Goal: Task Accomplishment & Management: Manage account settings

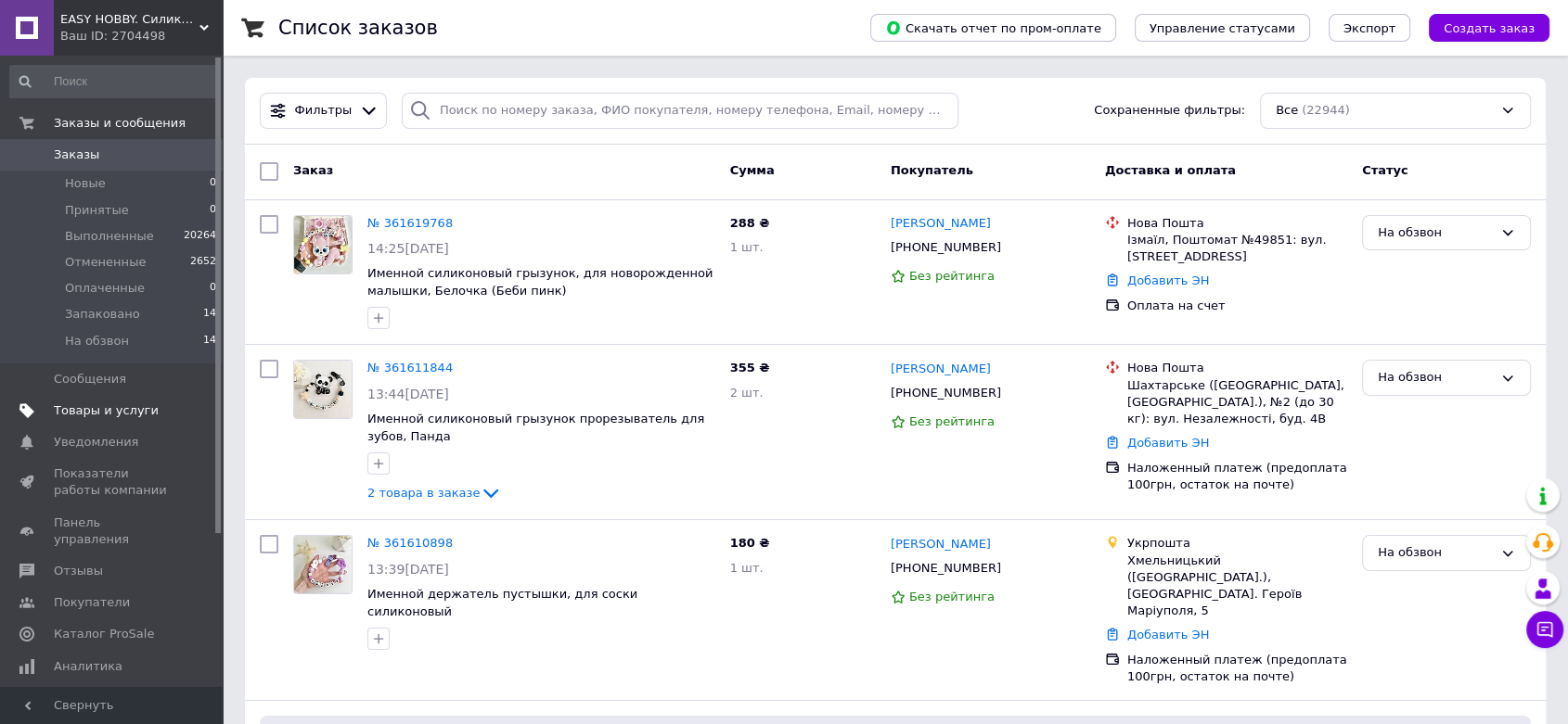
click at [136, 419] on span "Товары и услуги" at bounding box center [106, 411] width 105 height 17
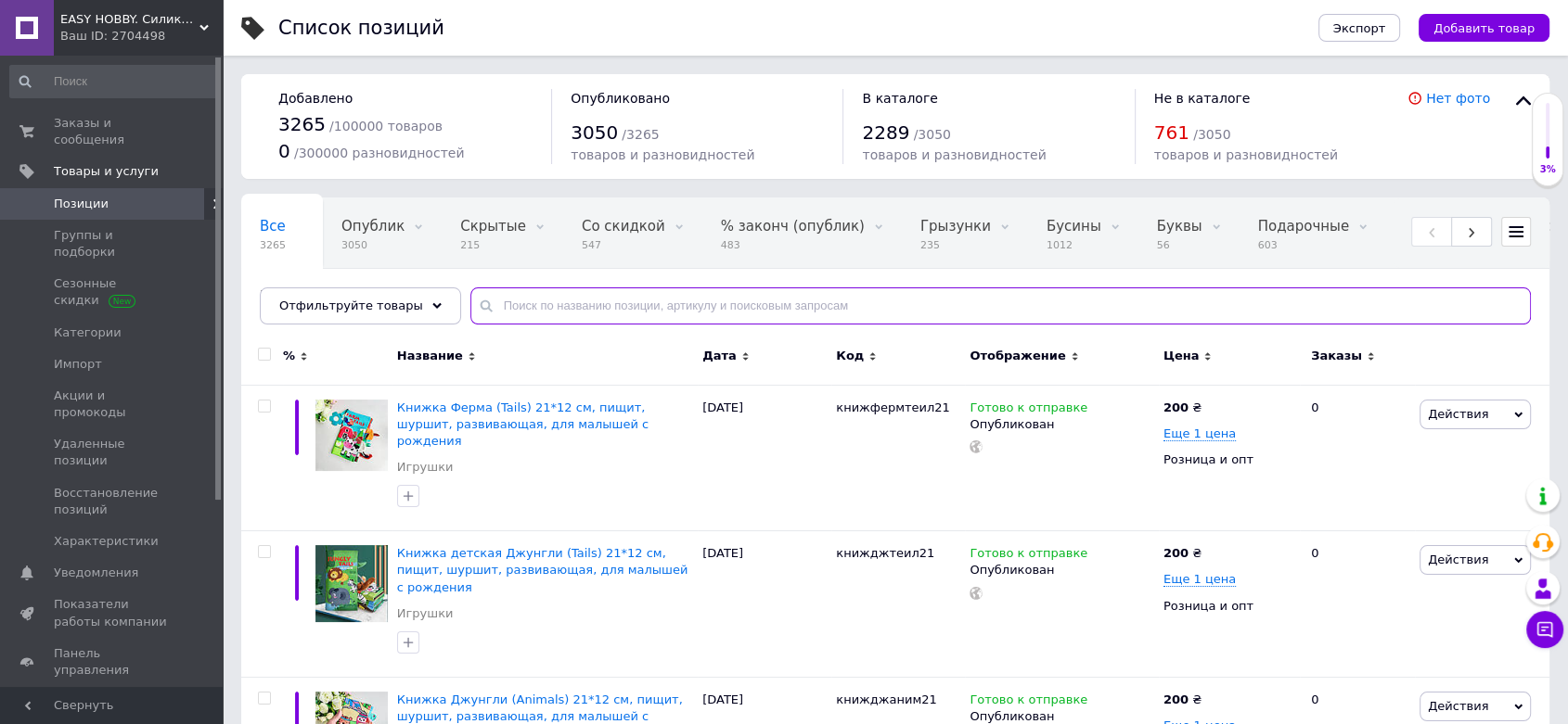
click at [553, 314] on input "text" at bounding box center [1000, 305] width 1060 height 37
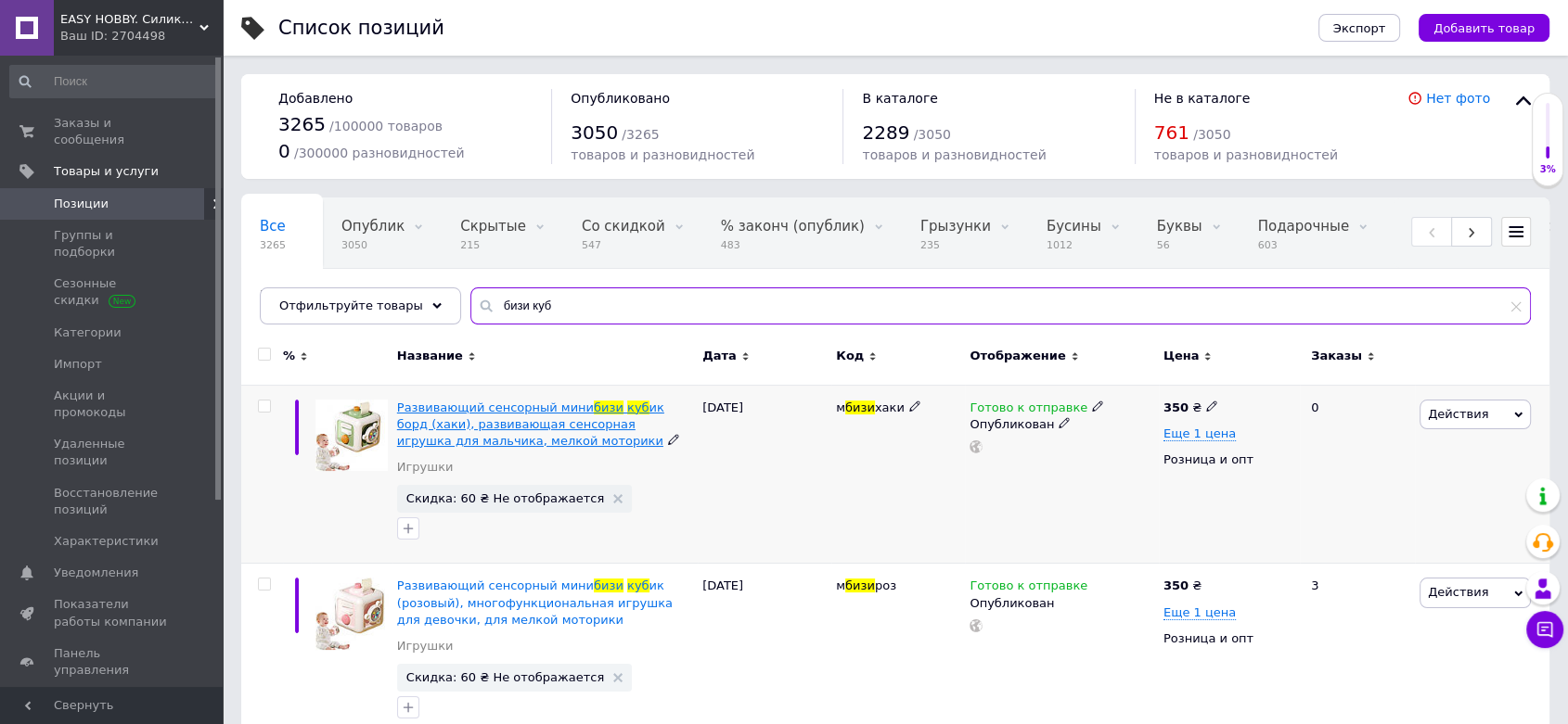
type input "бизи куб"
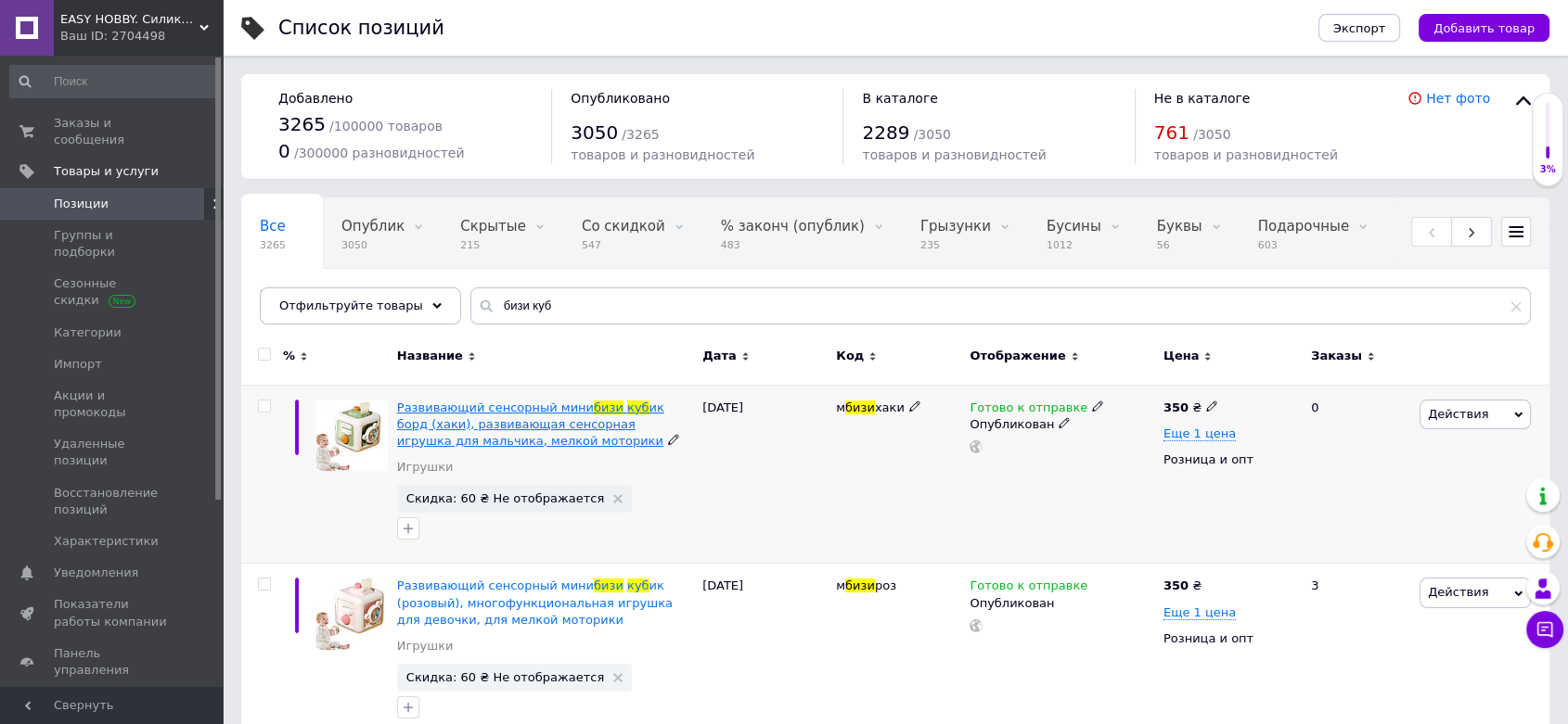
click at [503, 421] on span "ик борд (хаки), развивающая сенсорная игрушка для мальчика, мелкой моторики" at bounding box center [530, 424] width 267 height 47
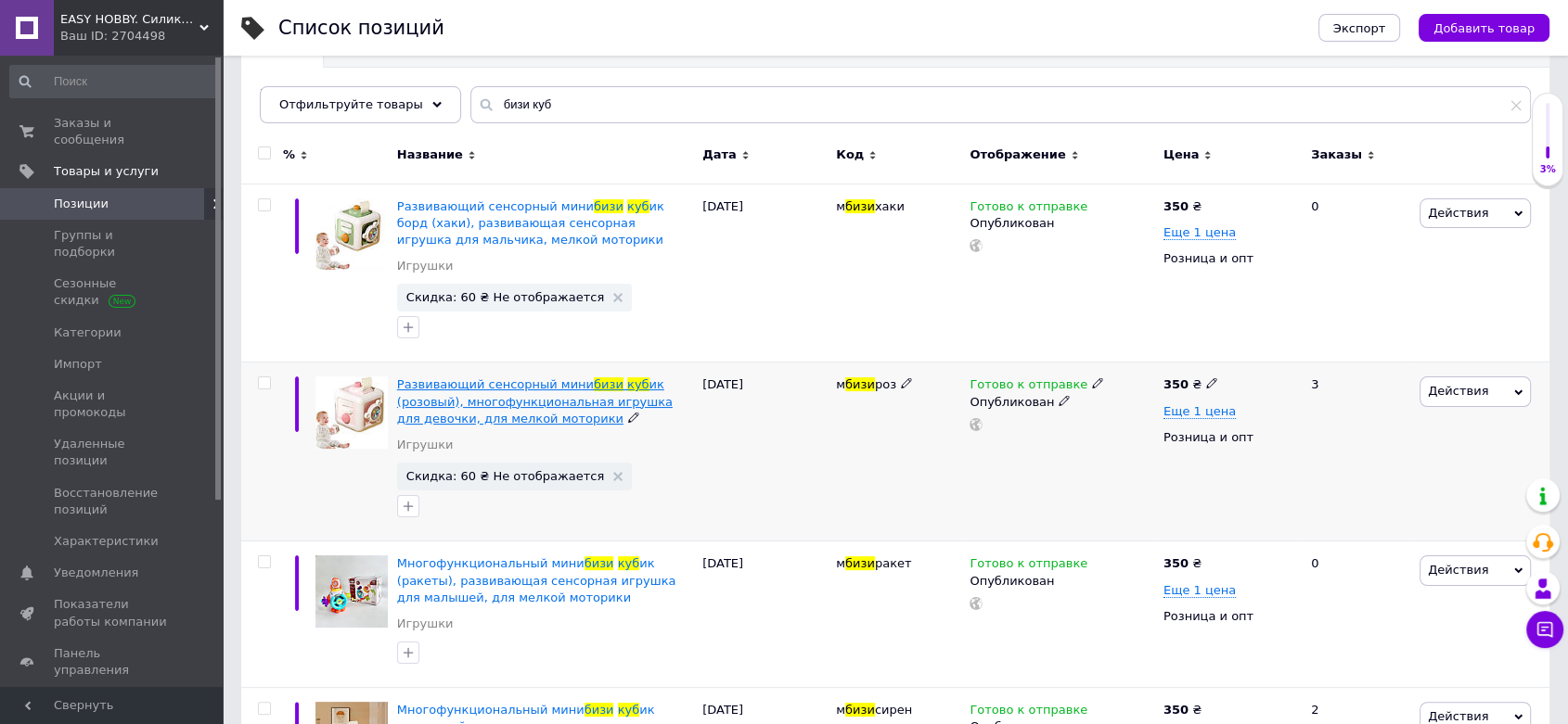
scroll to position [206, 0]
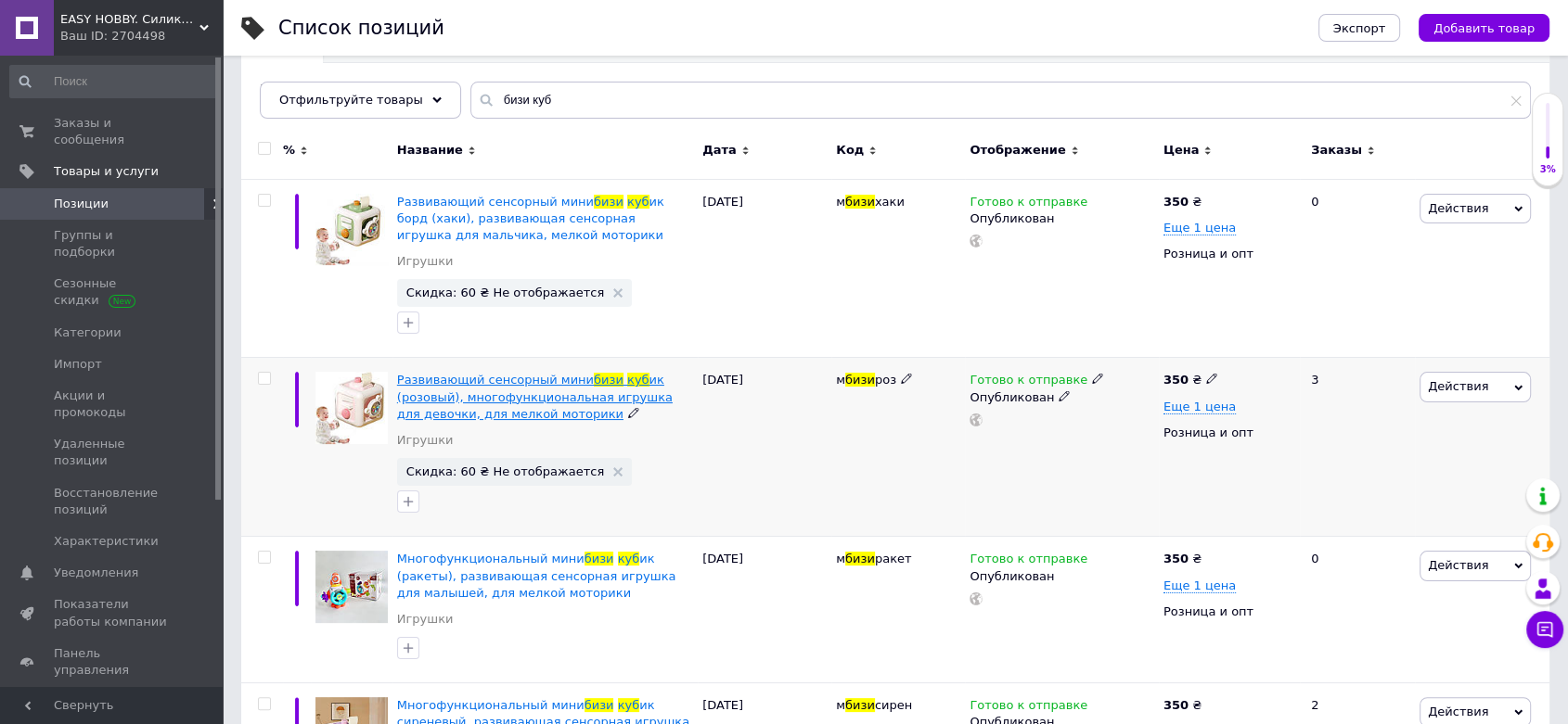
click at [529, 405] on span "ик (розовый), многофункциональная игрушка для девочки, для мелкой моторики" at bounding box center [535, 396] width 275 height 47
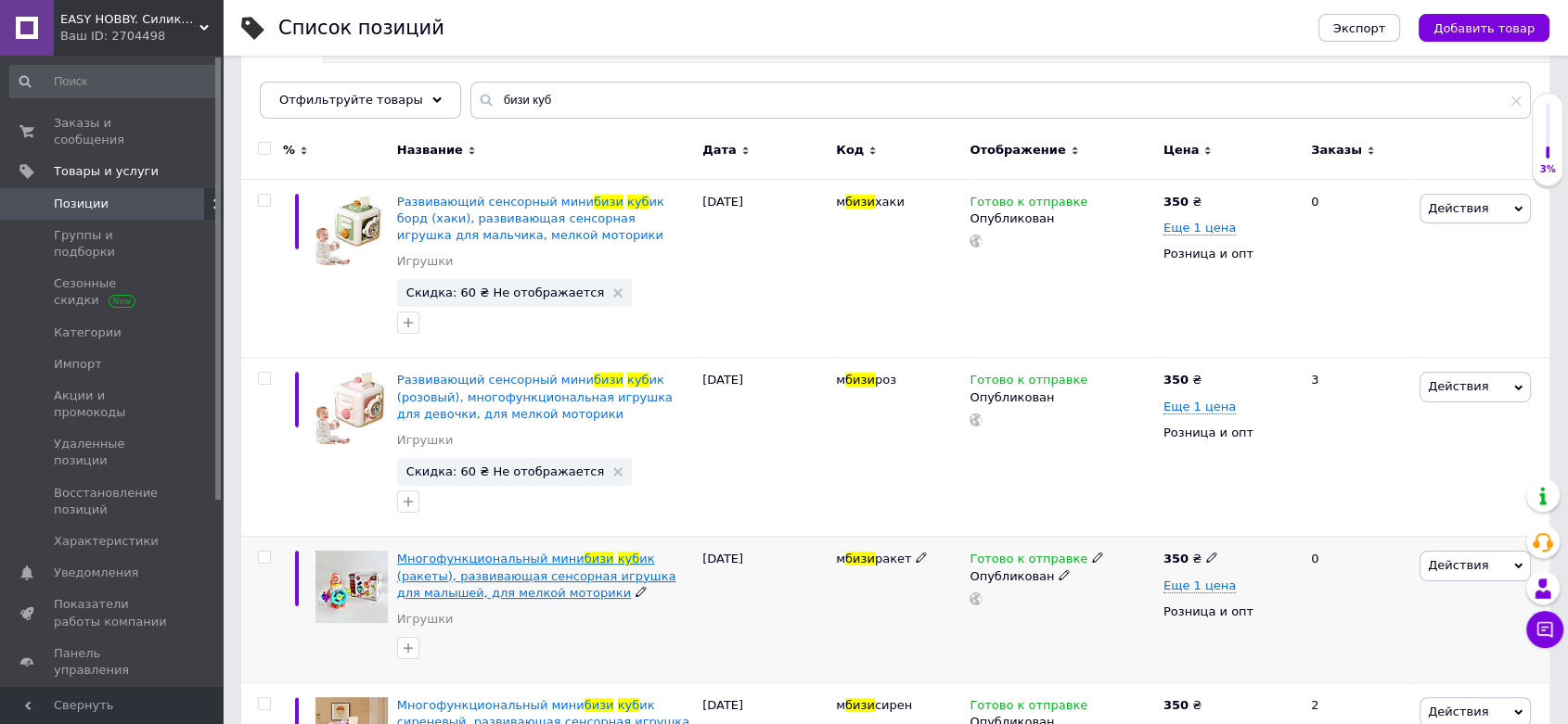
click at [487, 581] on span "ик (ракеты), развивающая сенсорная игрушка для малышей, для мелкой моторики" at bounding box center [536, 575] width 279 height 47
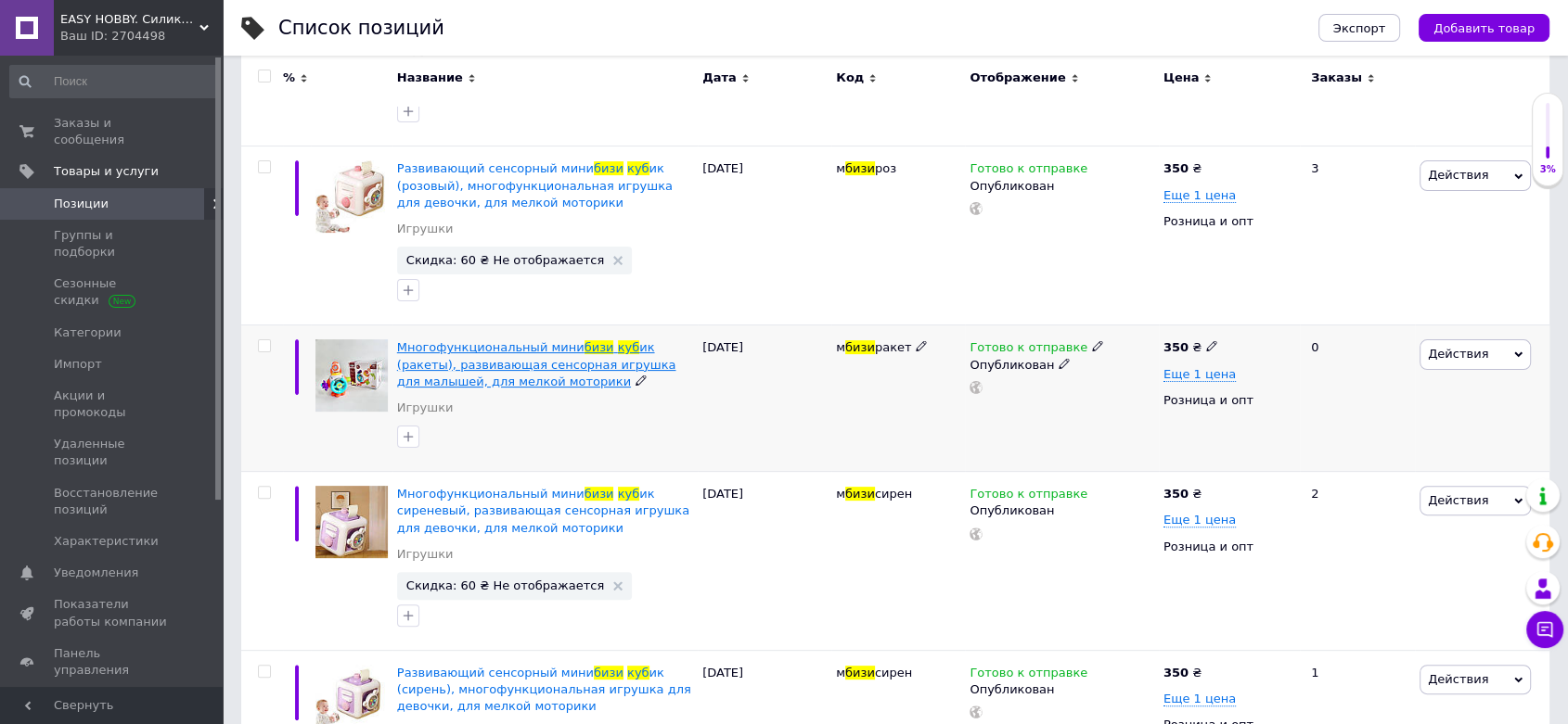
scroll to position [515, 0]
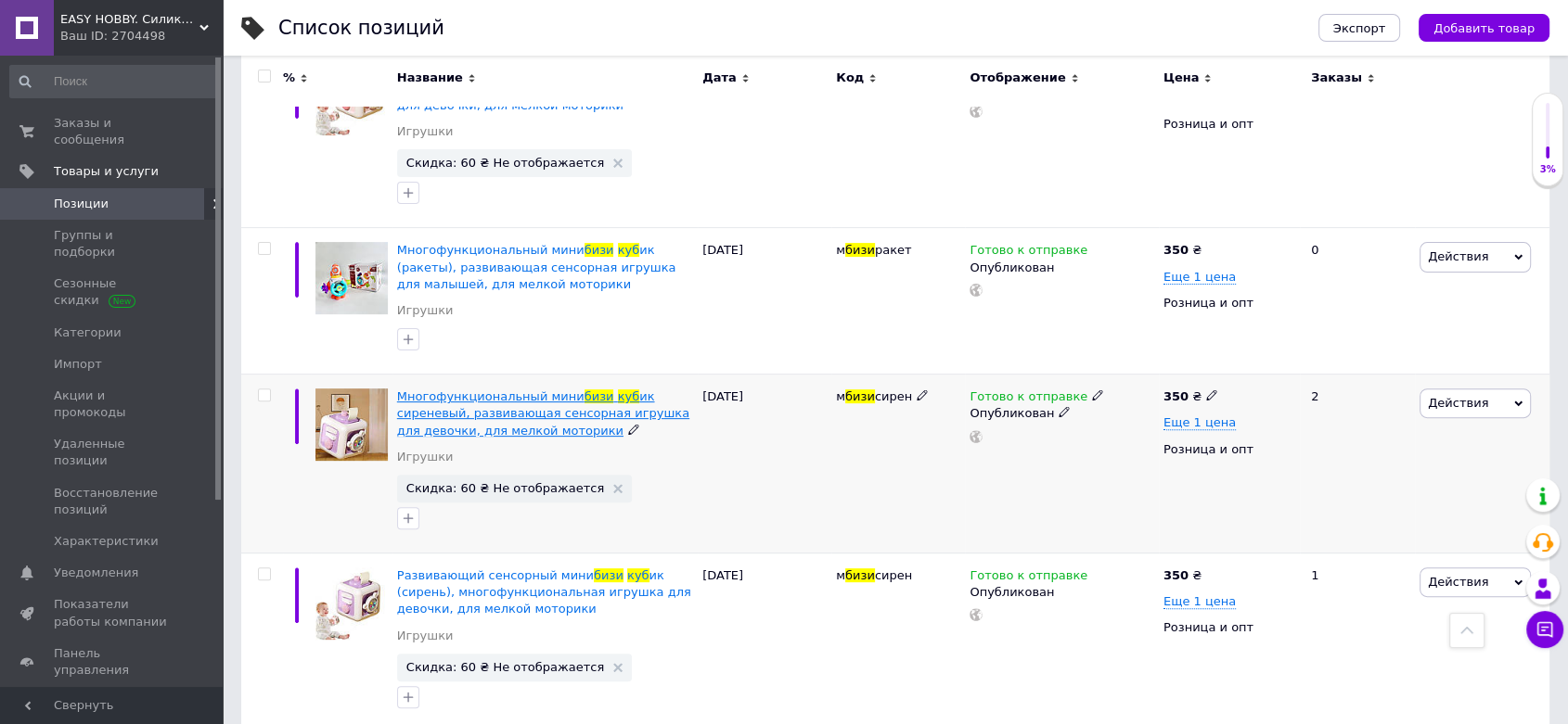
click at [486, 424] on span "ик сиреневый, развивающая сенсорная игрушка для девочки, для мелкой моторики" at bounding box center [543, 413] width 292 height 47
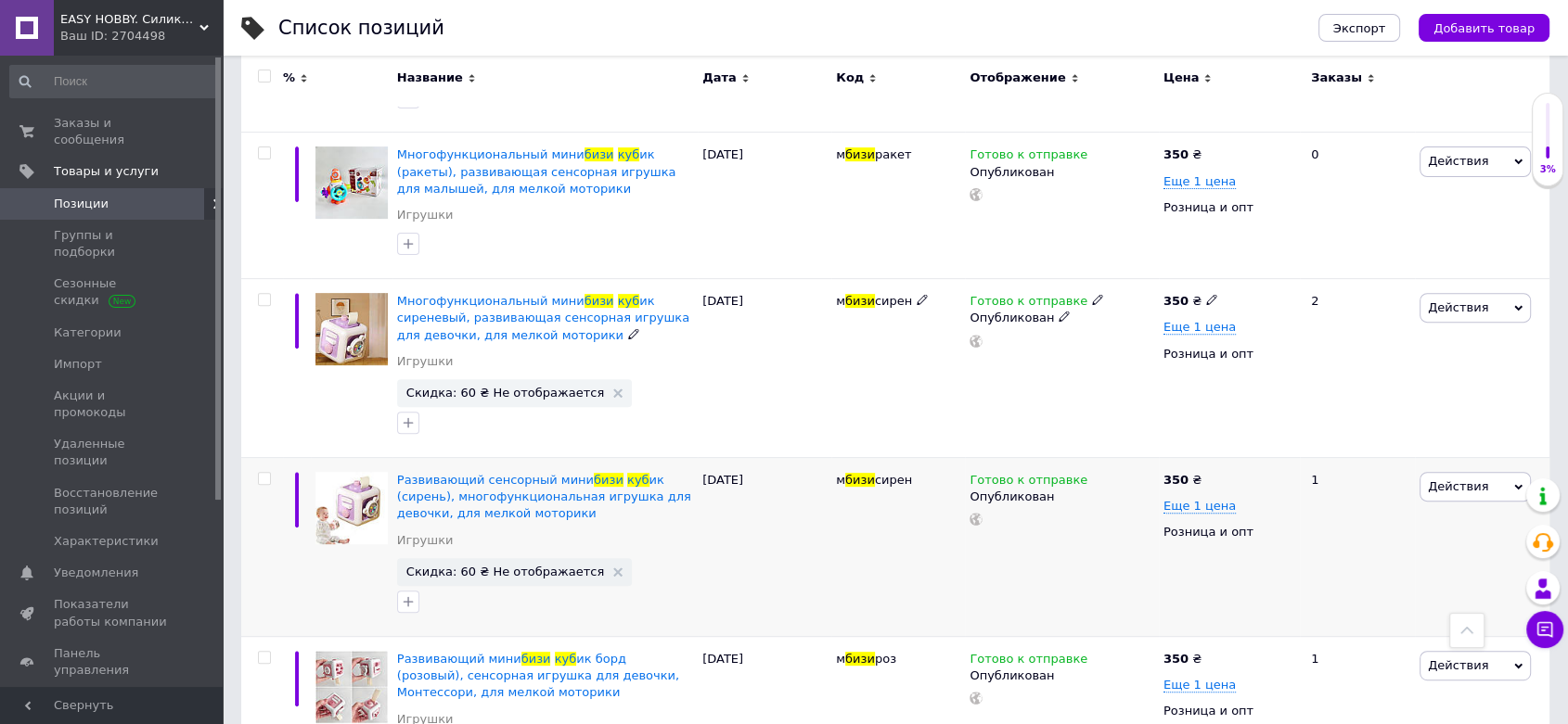
scroll to position [824, 0]
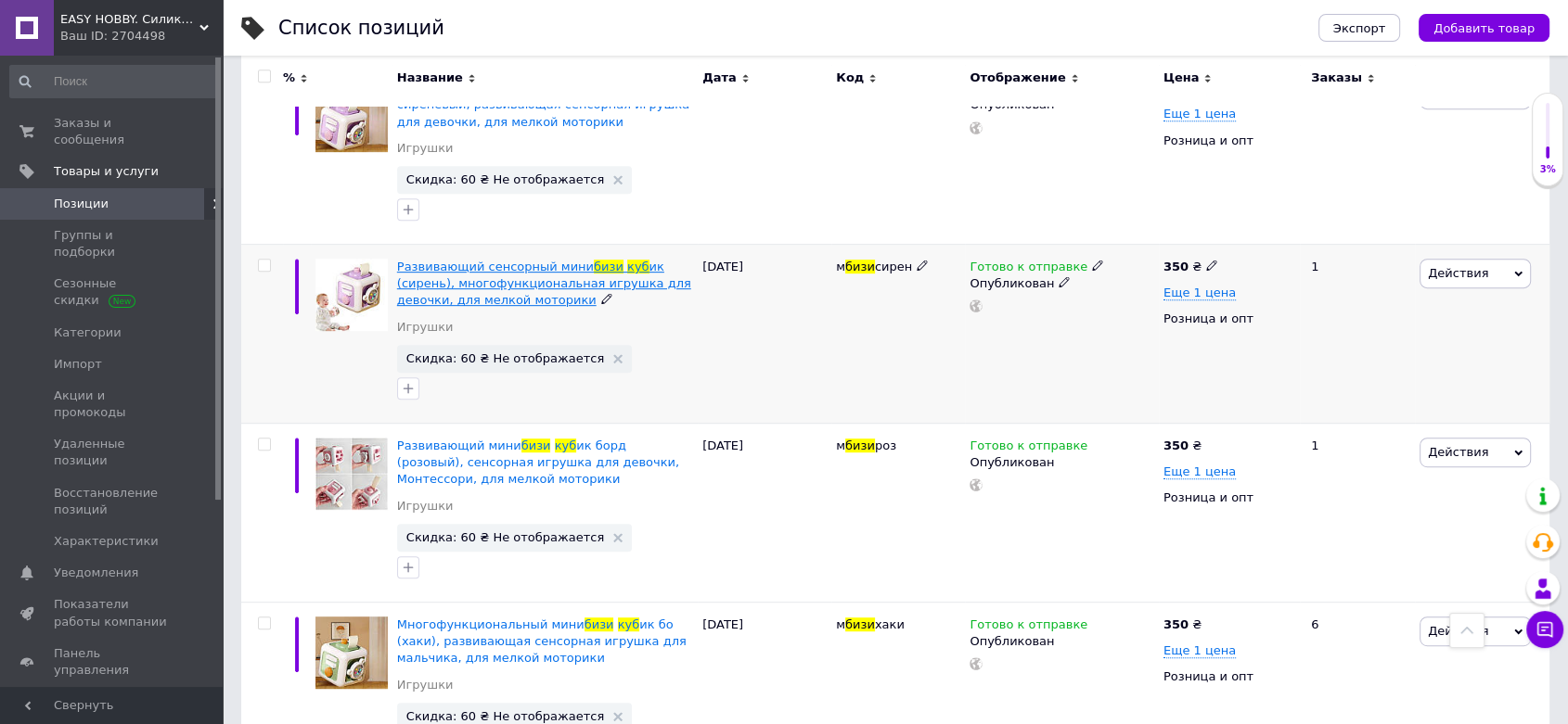
click at [437, 296] on span "ик (сирень), многофункциональная игрушка для девочки, для мелкой моторики" at bounding box center [544, 283] width 294 height 47
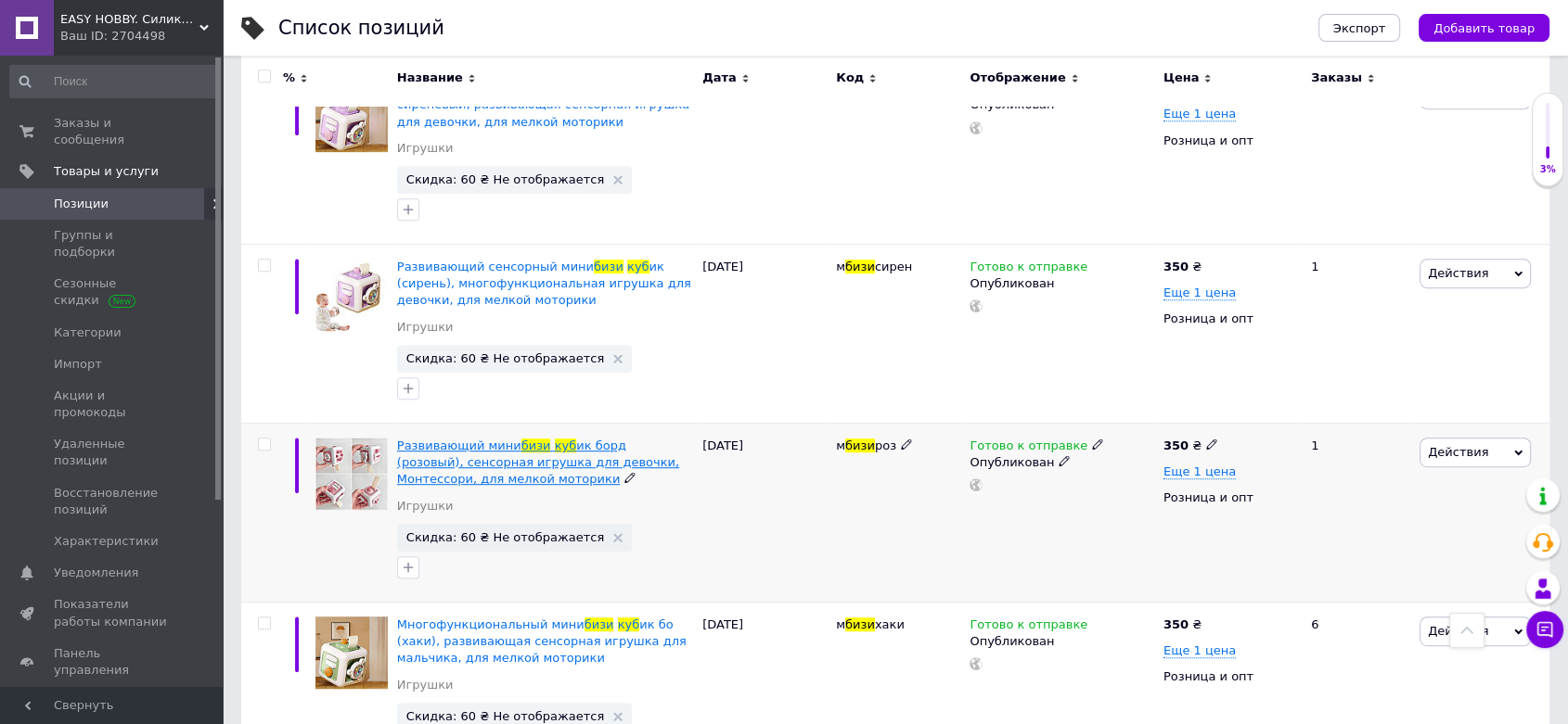
click at [460, 469] on span "ик борд (розовый), сенсорная игрушка для девочки, Монтессори, для мелкой мотори…" at bounding box center [537, 462] width 282 height 47
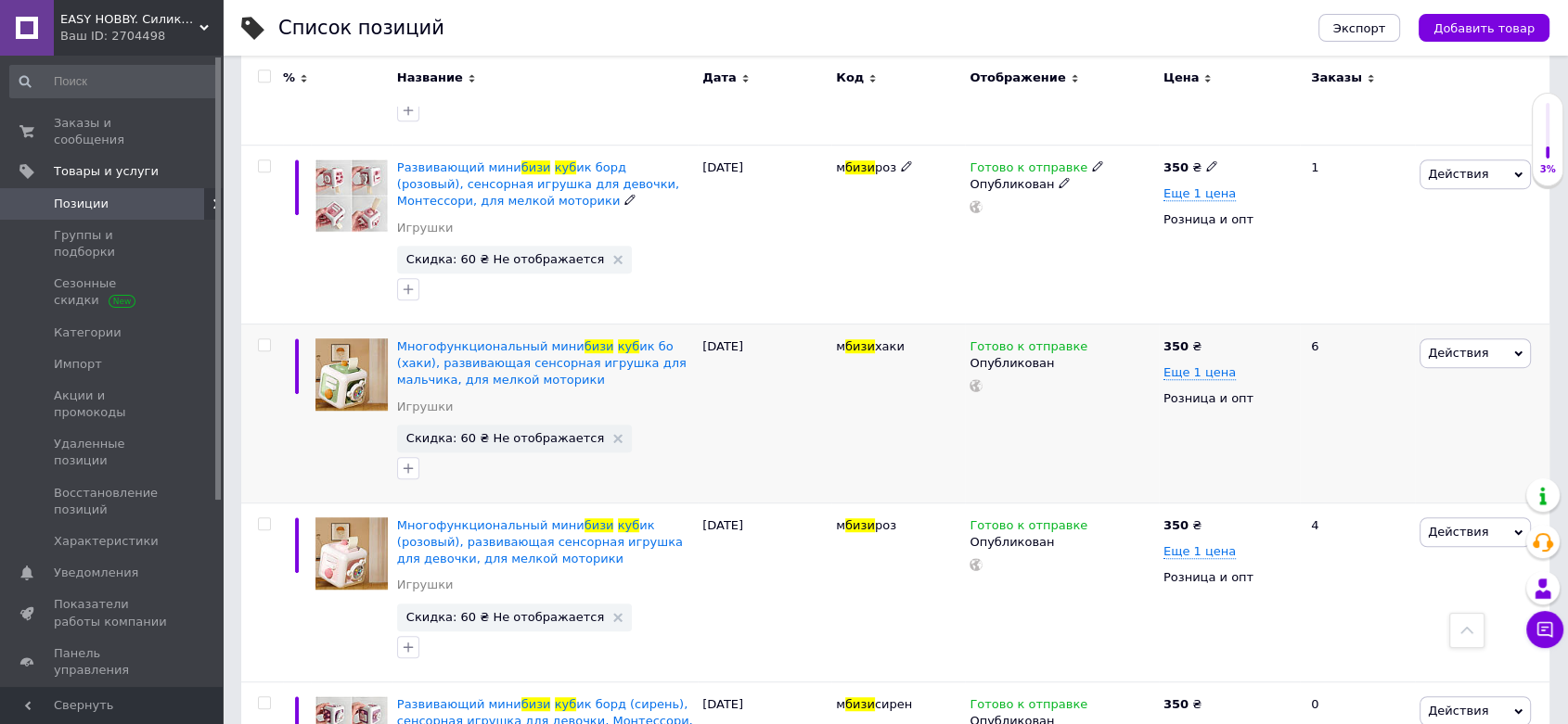
scroll to position [1133, 0]
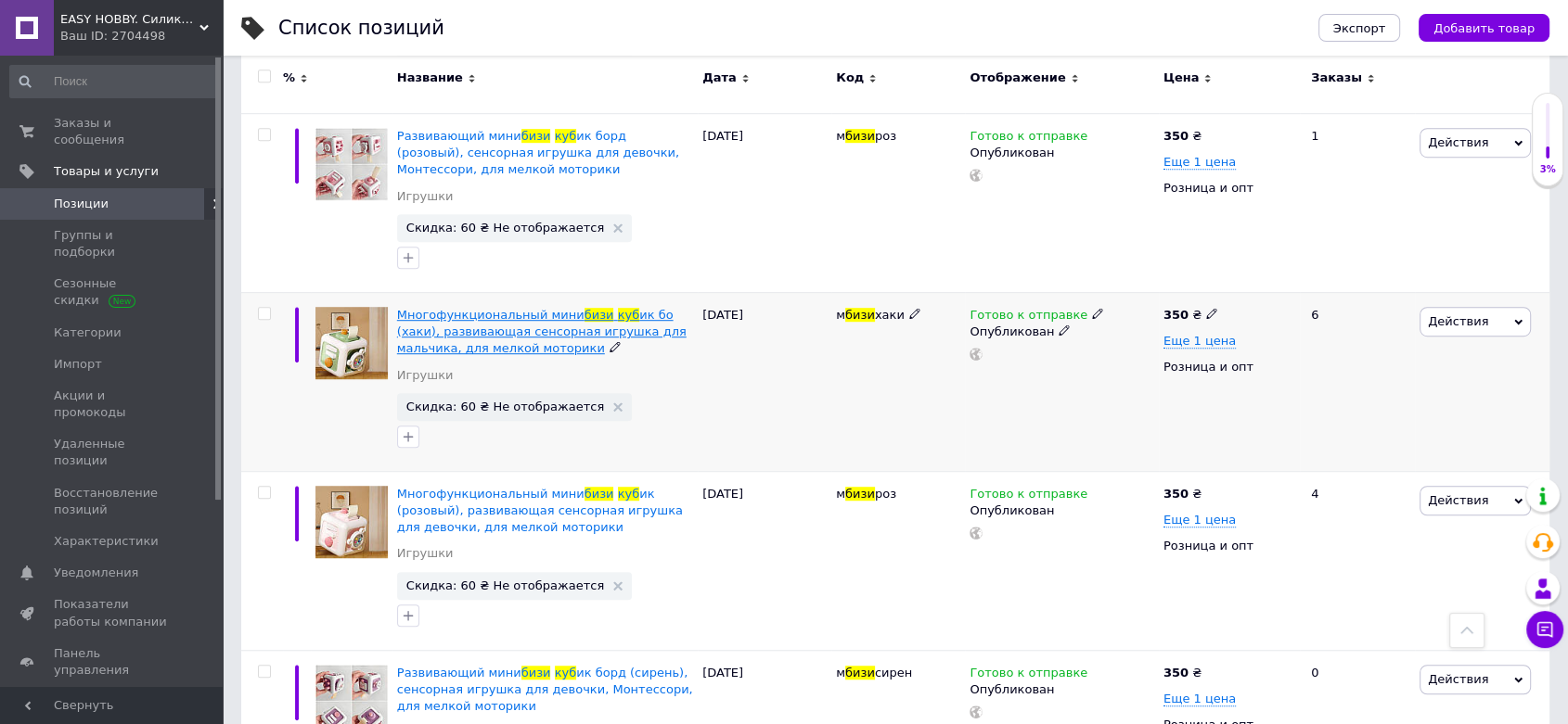
click at [464, 334] on span "ик бо (хаки), развивающая сенсорная игрушка для мальчика, для мелкой моторики" at bounding box center [541, 332] width 289 height 47
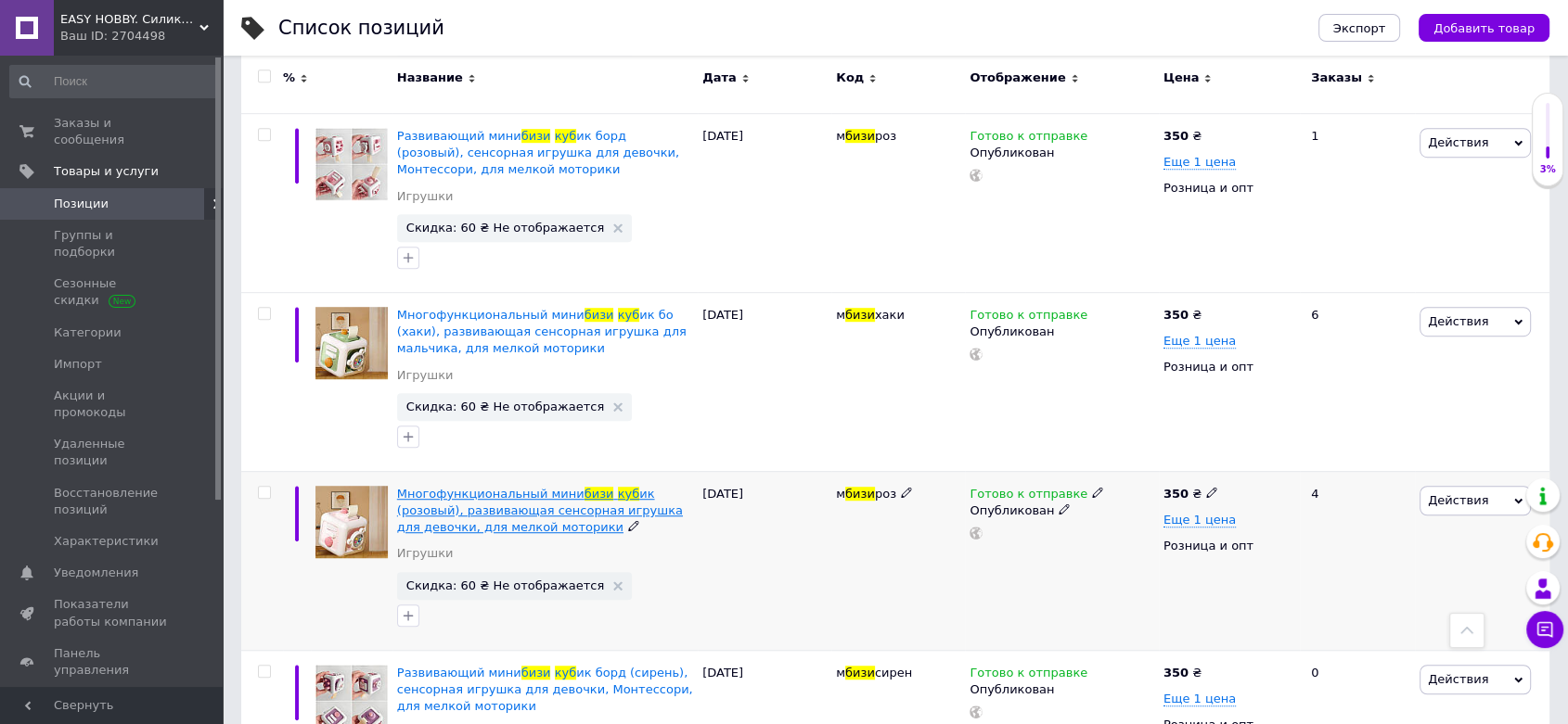
click at [460, 507] on span "ик (розовый), развивающая сенсорная игрушка для девочки, для мелкой моторики" at bounding box center [539, 511] width 286 height 47
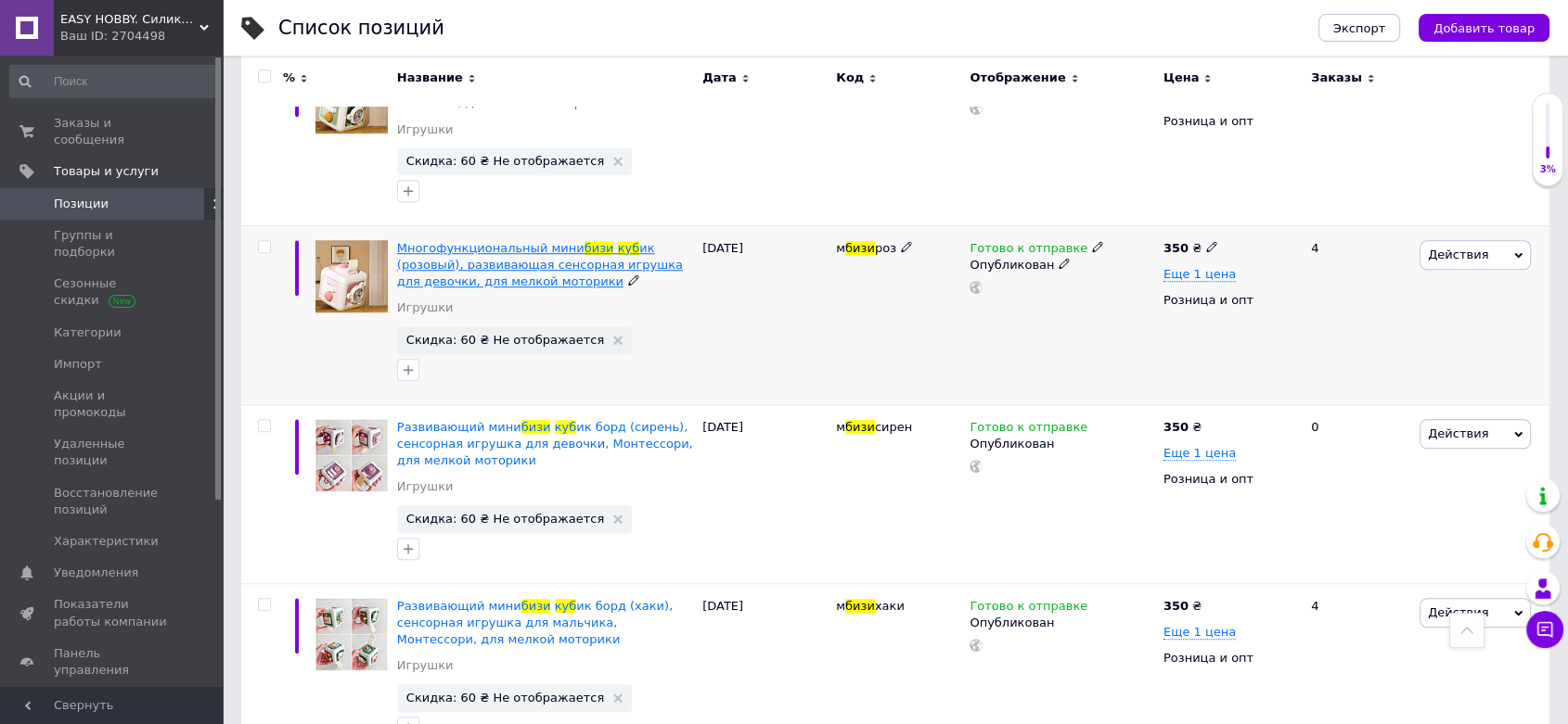
scroll to position [1442, 0]
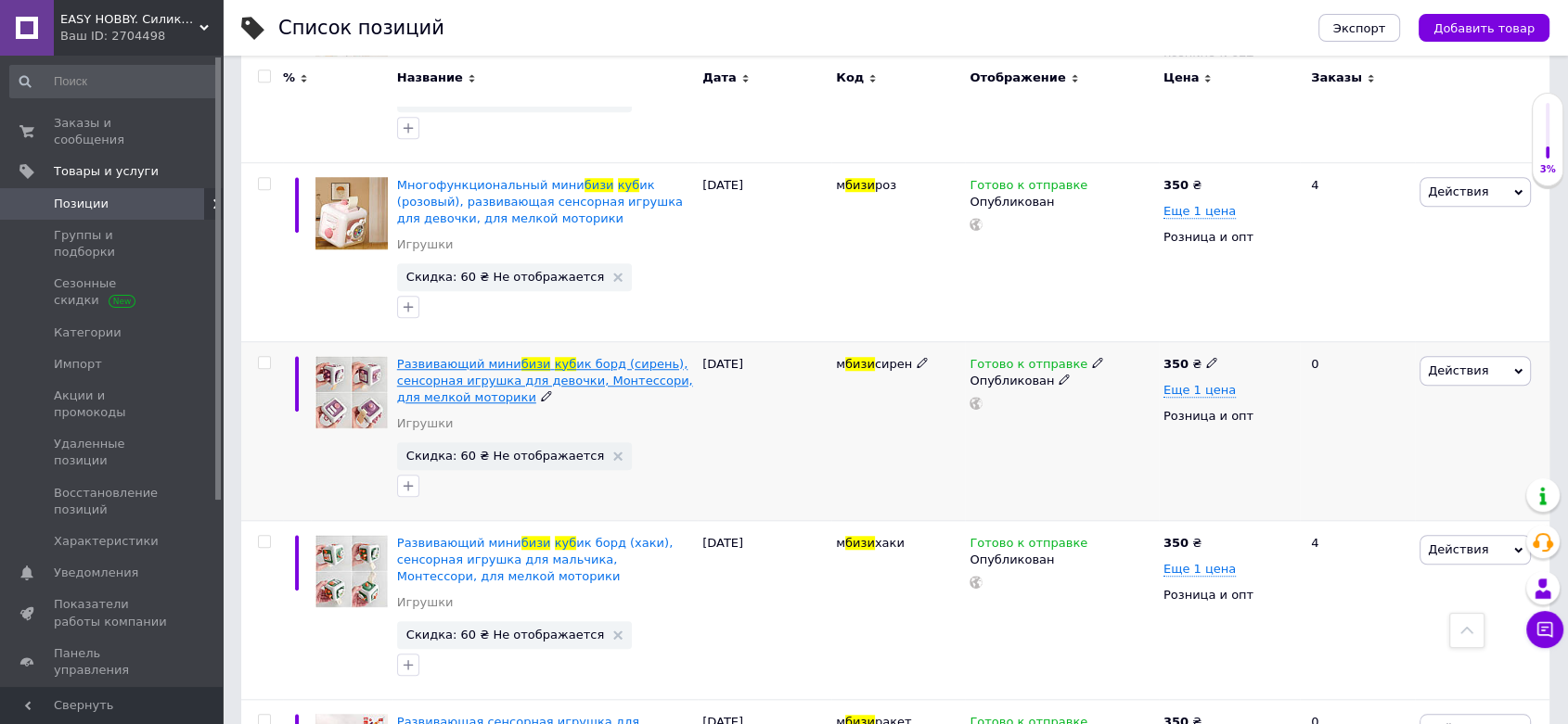
click at [454, 385] on span "ик борд (сирень), сенсорная игрушка для девочки, Монтессори, для мелкой моторики" at bounding box center [545, 381] width 296 height 47
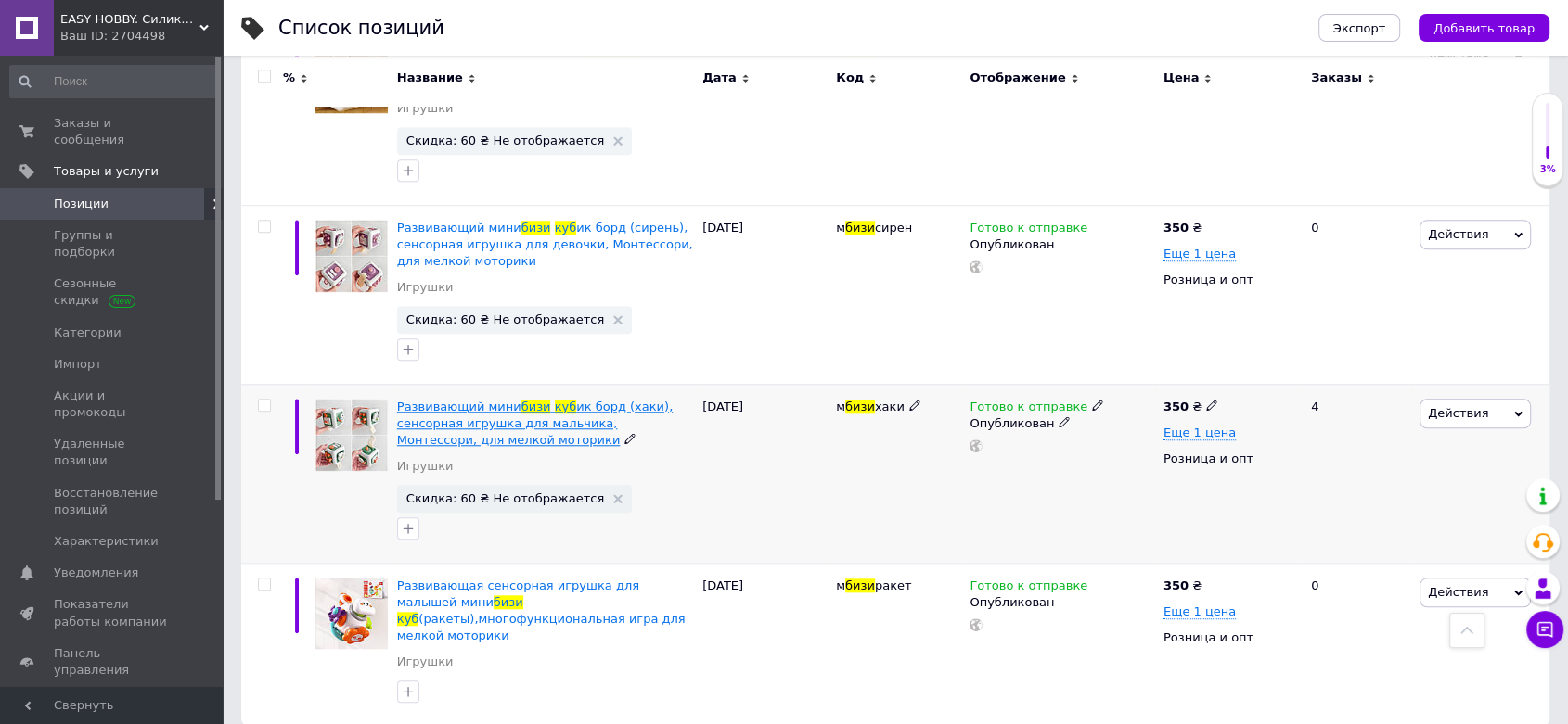
scroll to position [1580, 0]
click at [460, 430] on span "ик борд (хаки), сенсорная игрушка для мальчика, Монтессори, для мелкой моторики" at bounding box center [535, 421] width 275 height 47
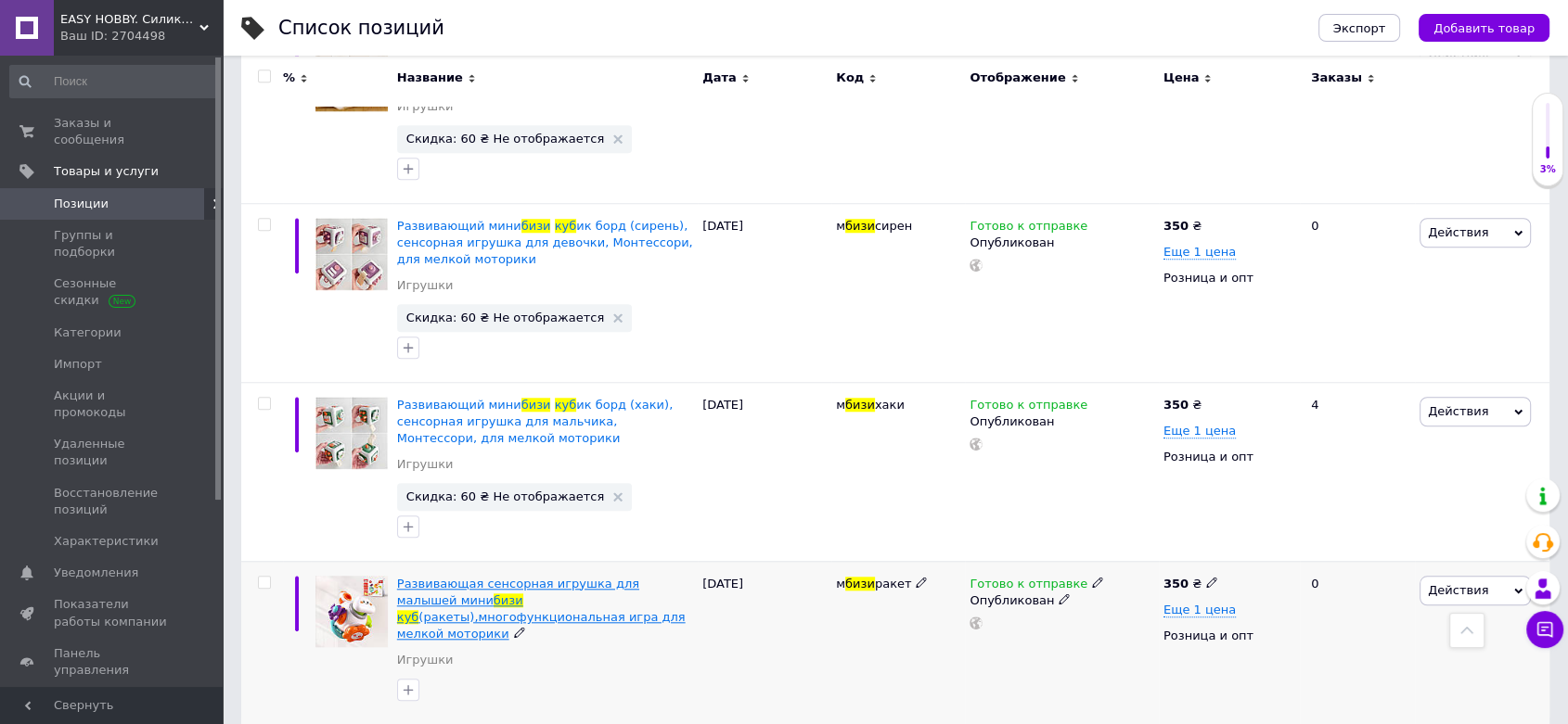
click at [456, 582] on span "Развивающая сенсорная игрушка для малышей мини" at bounding box center [518, 592] width 242 height 30
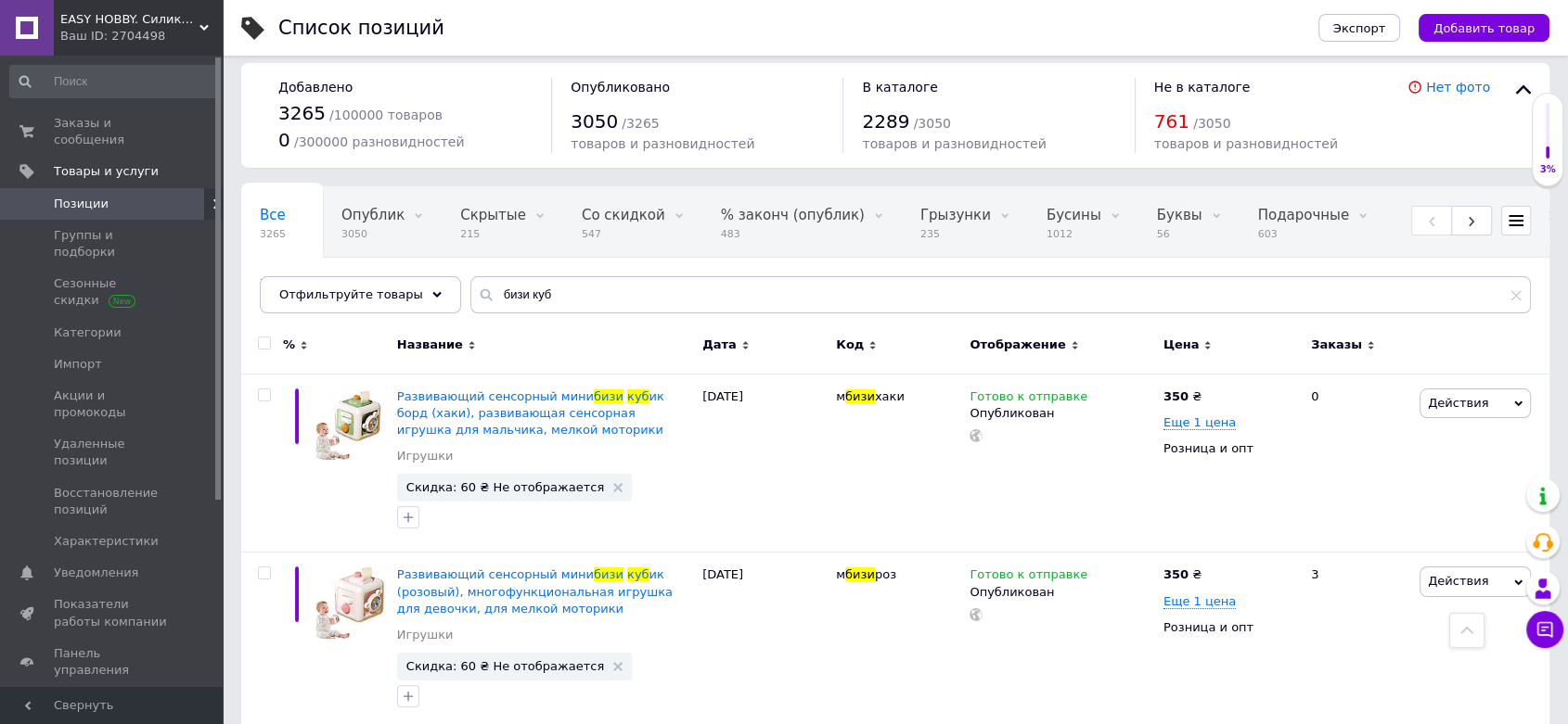
scroll to position [0, 0]
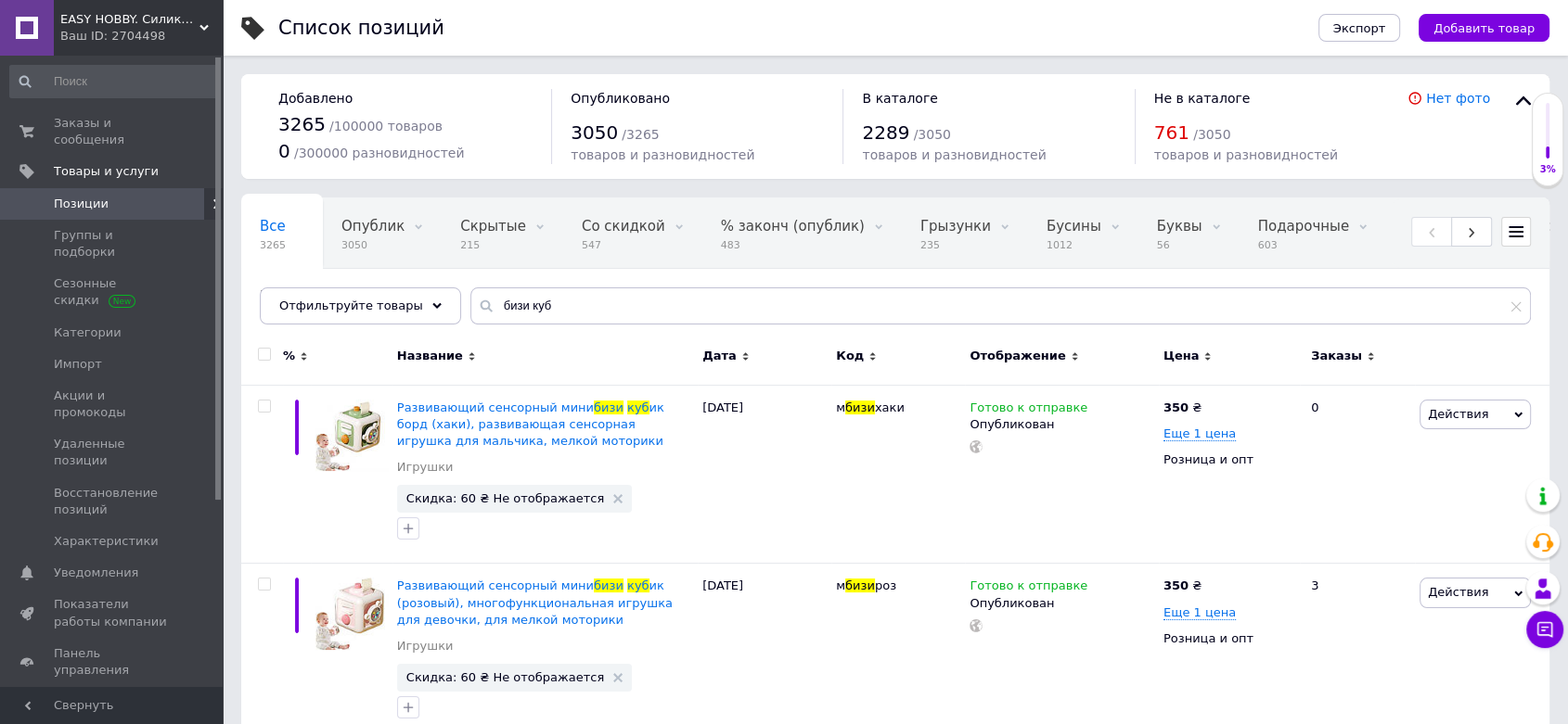
click at [146, 196] on span "Позиции" at bounding box center [112, 205] width 118 height 17
click at [159, 163] on span "Товары и услуги" at bounding box center [138, 172] width 169 height 17
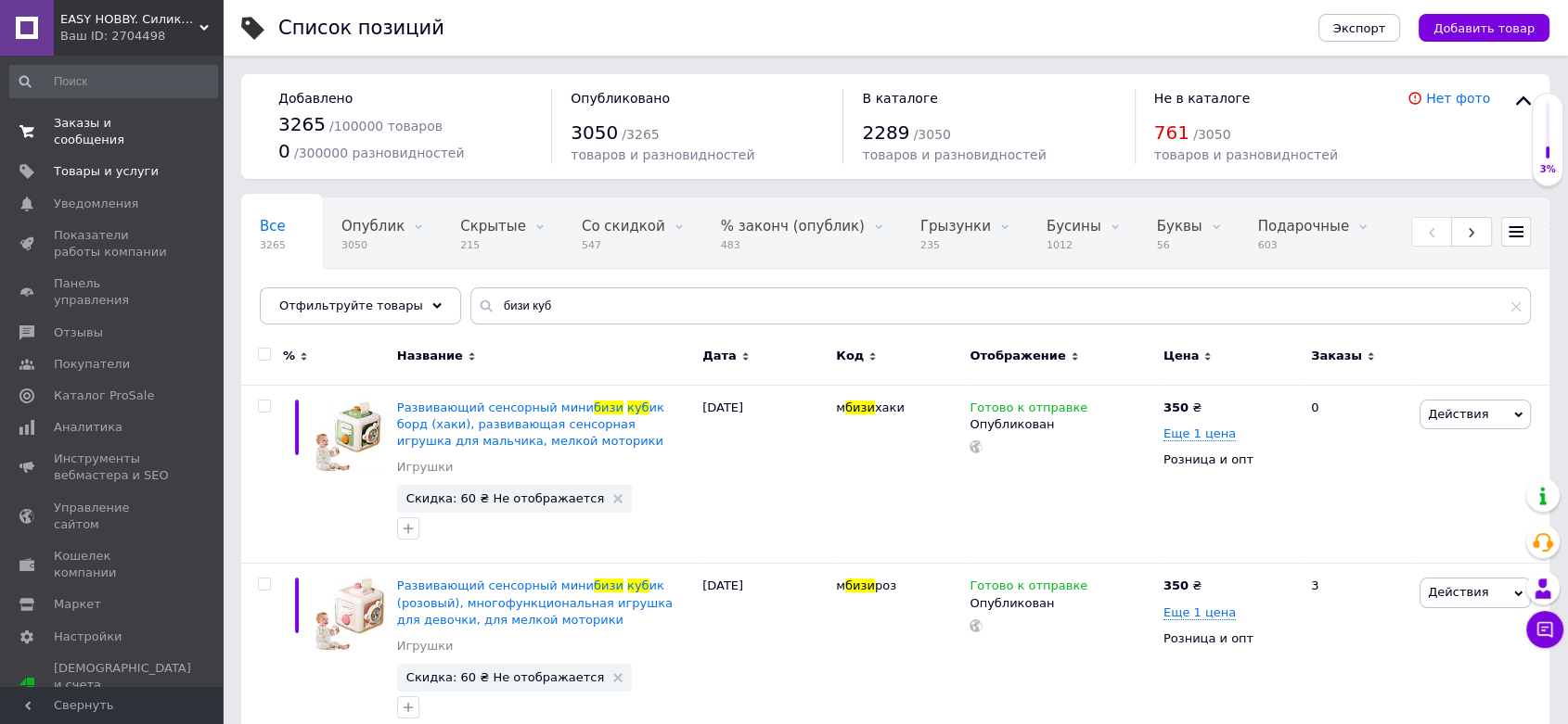
click at [160, 120] on span "Заказы и сообщения" at bounding box center [112, 131] width 118 height 33
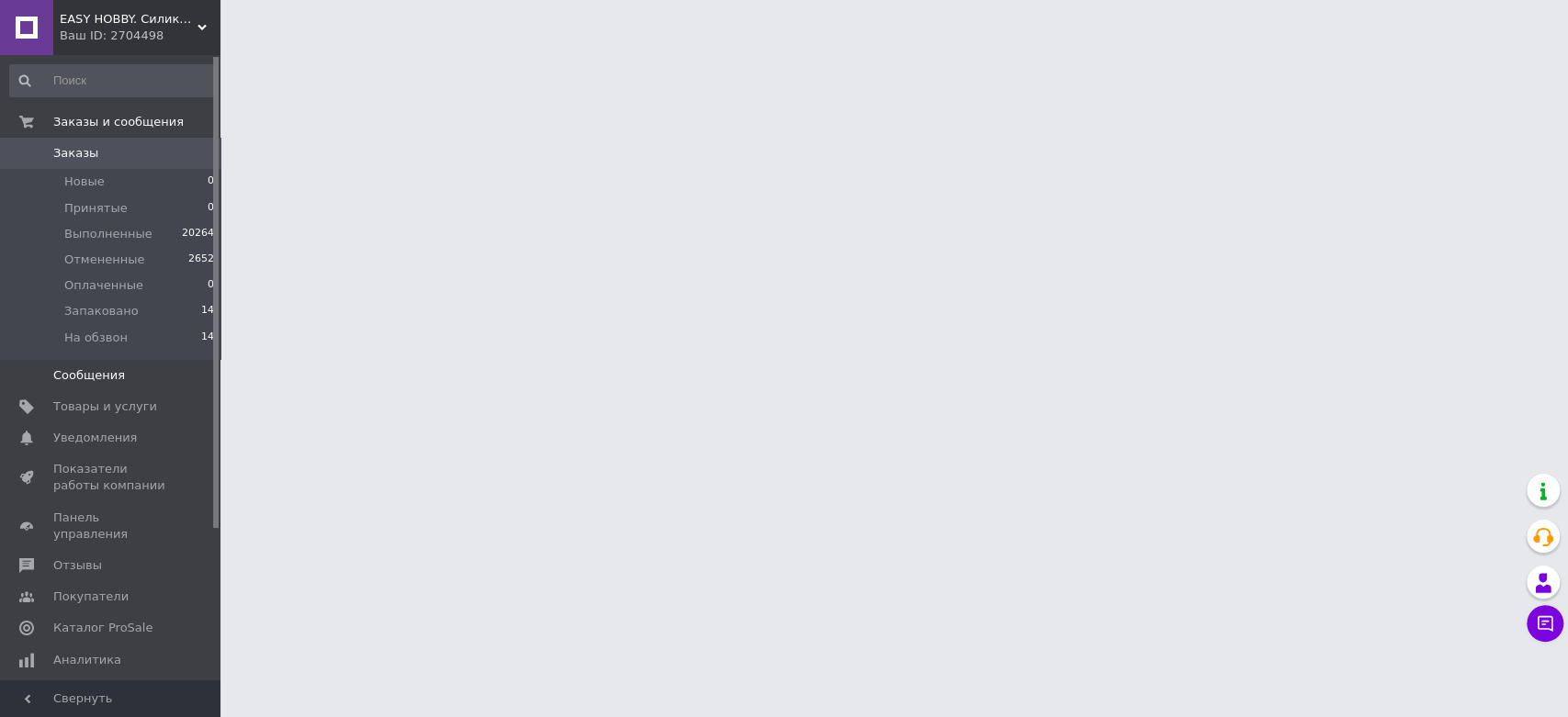
click at [150, 376] on span "Сообщения" at bounding box center [111, 376] width 117 height 17
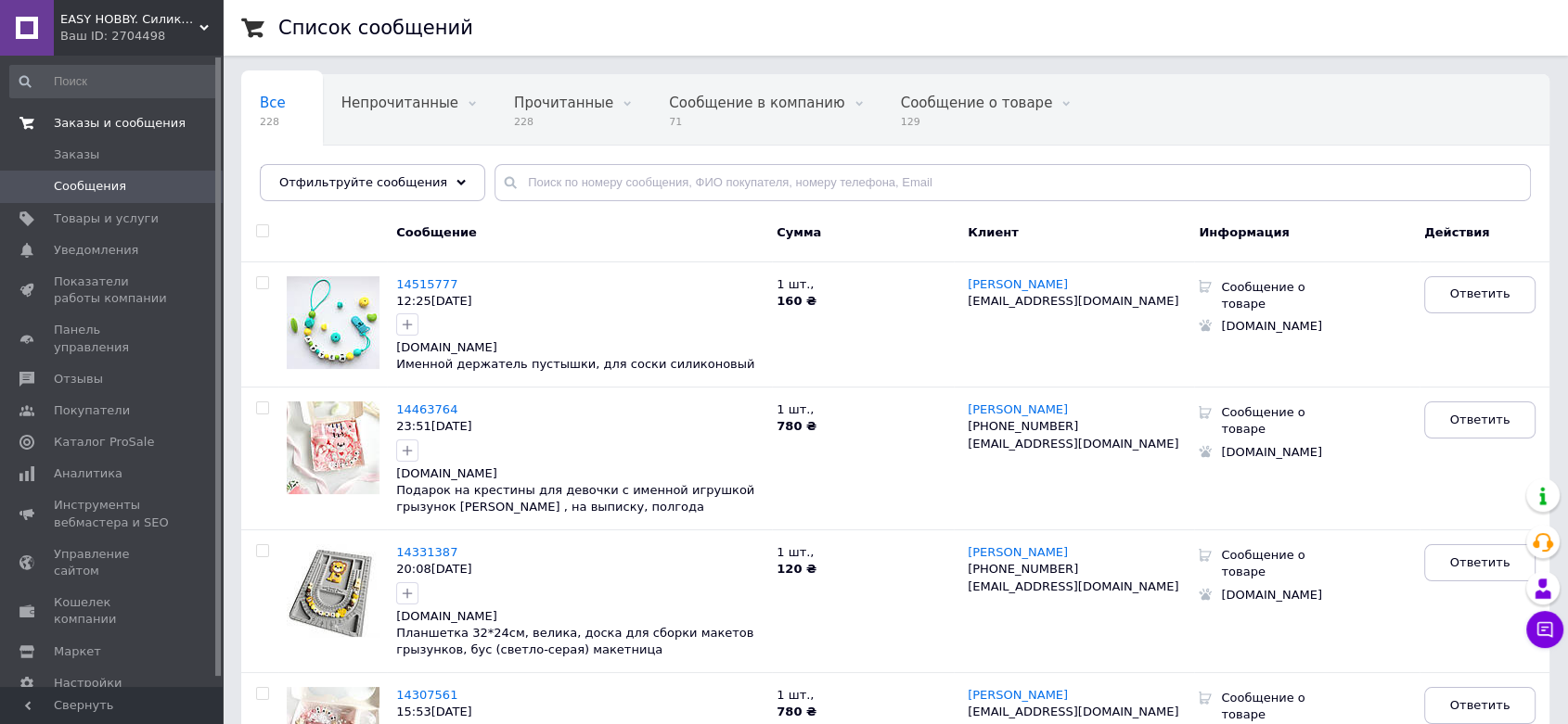
click at [104, 125] on span "Заказы и сообщения" at bounding box center [120, 123] width 132 height 17
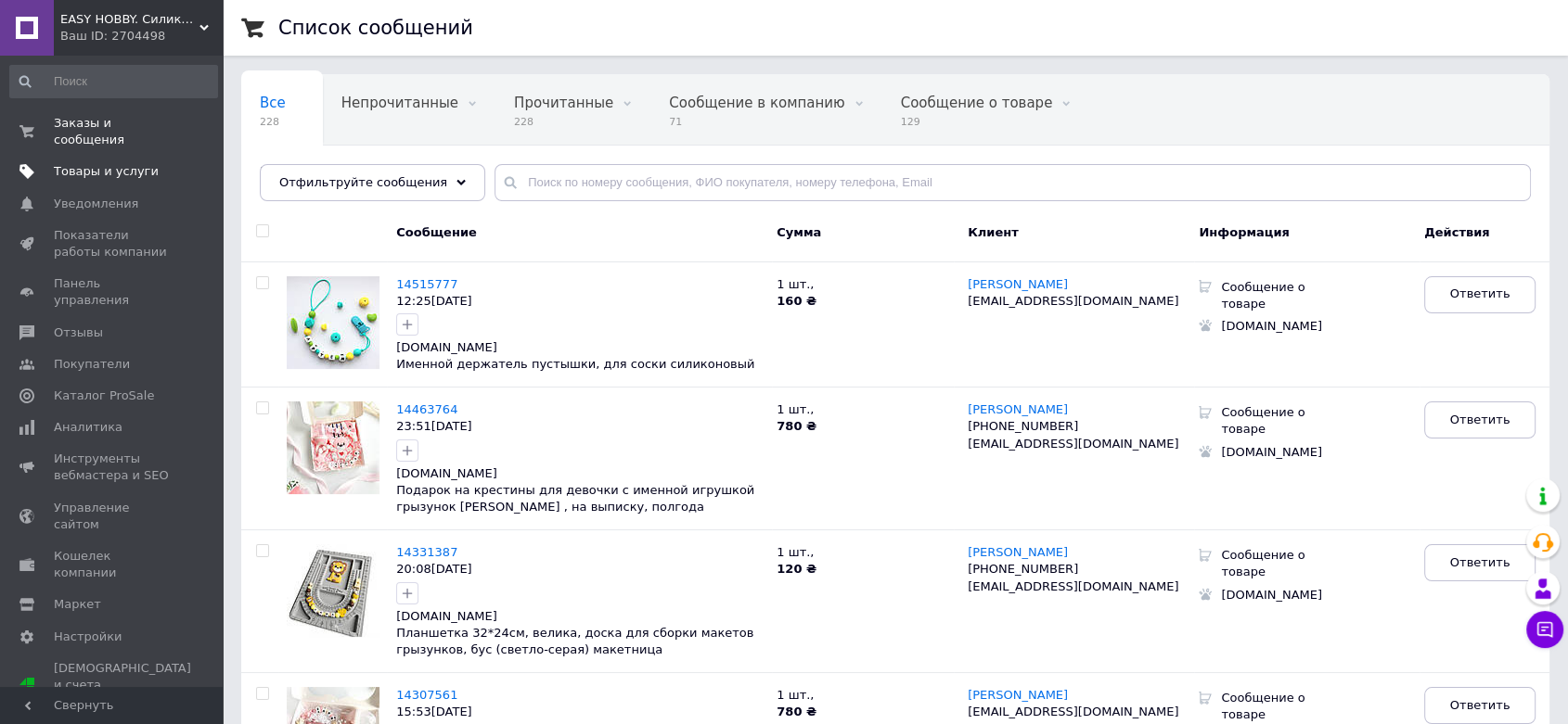
click at [118, 163] on span "Товары и услуги" at bounding box center [106, 172] width 105 height 17
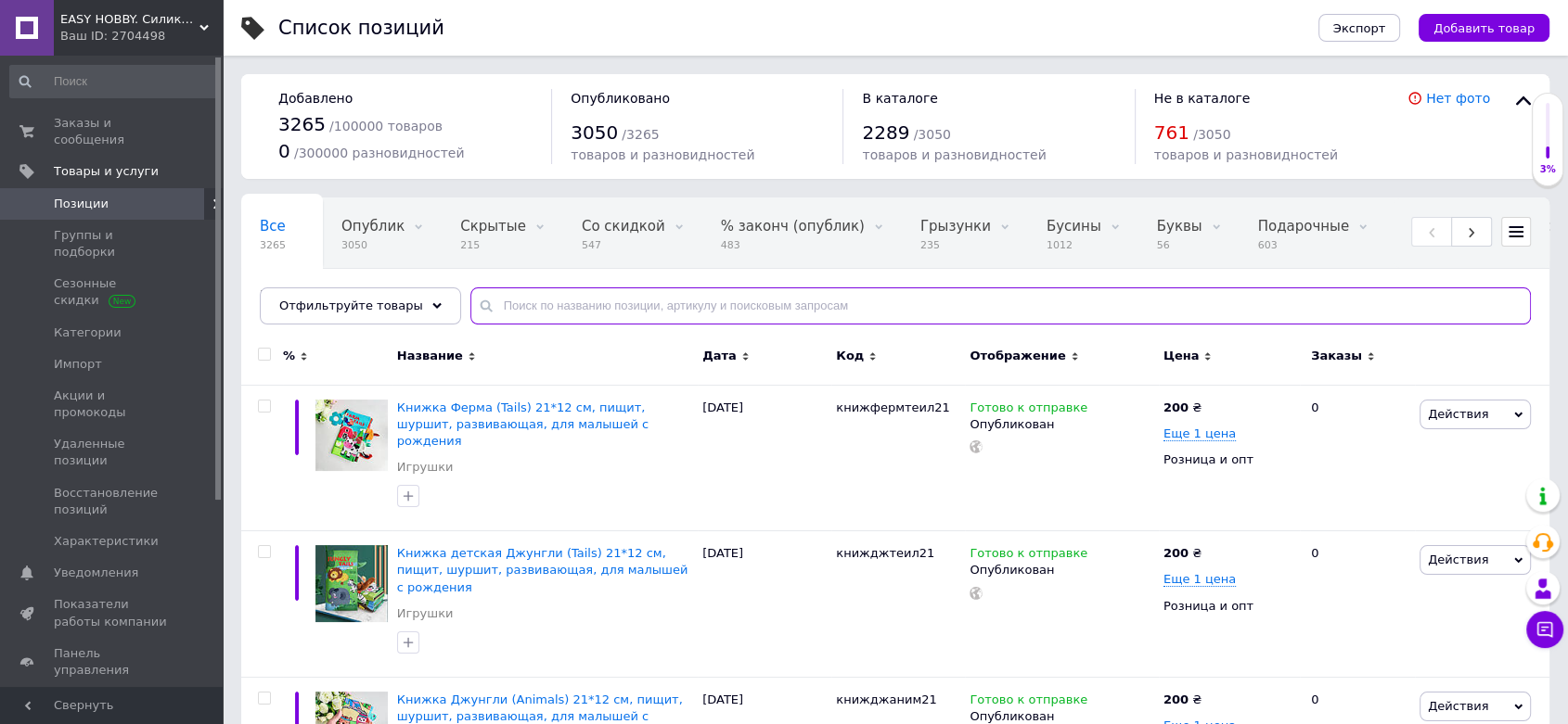
click at [525, 303] on input "text" at bounding box center [1000, 305] width 1060 height 37
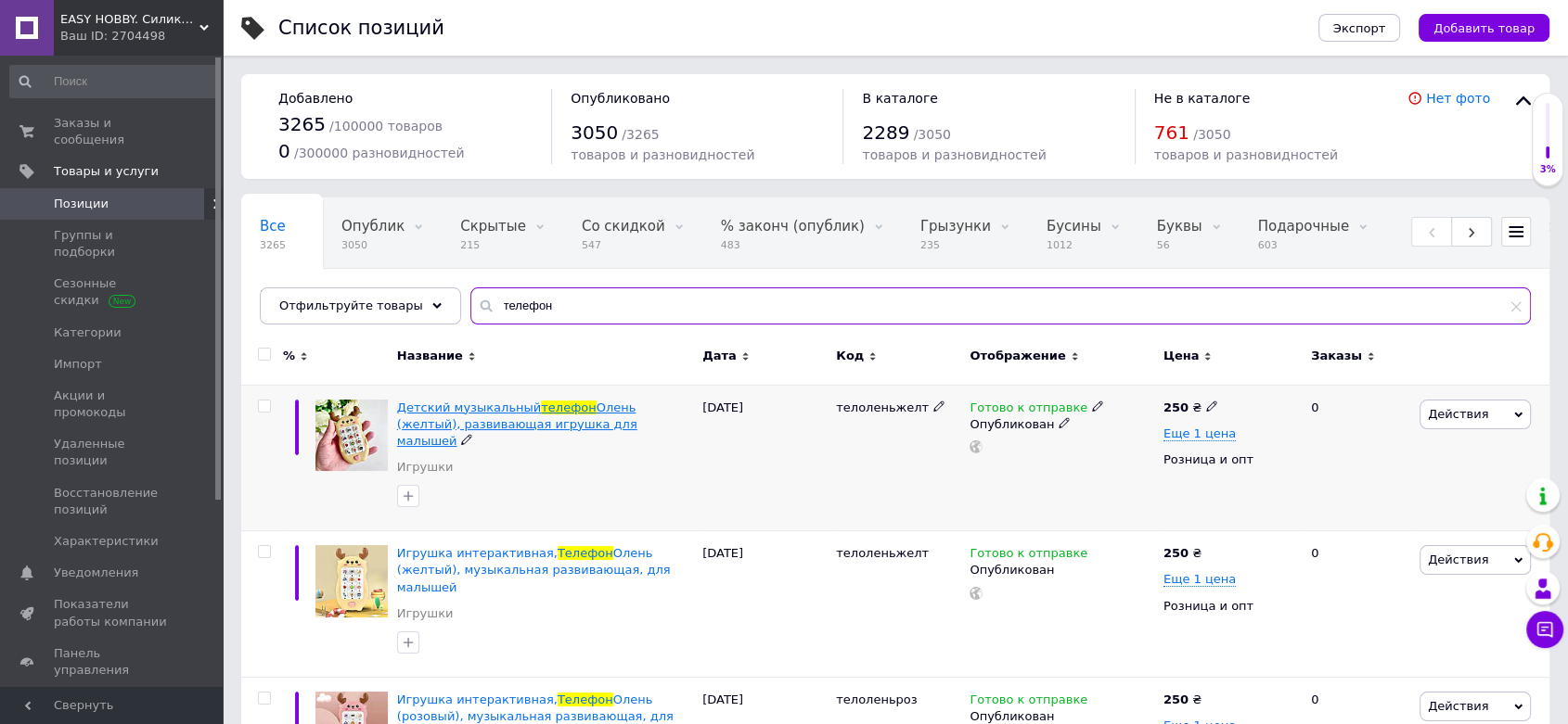
type input "телефон"
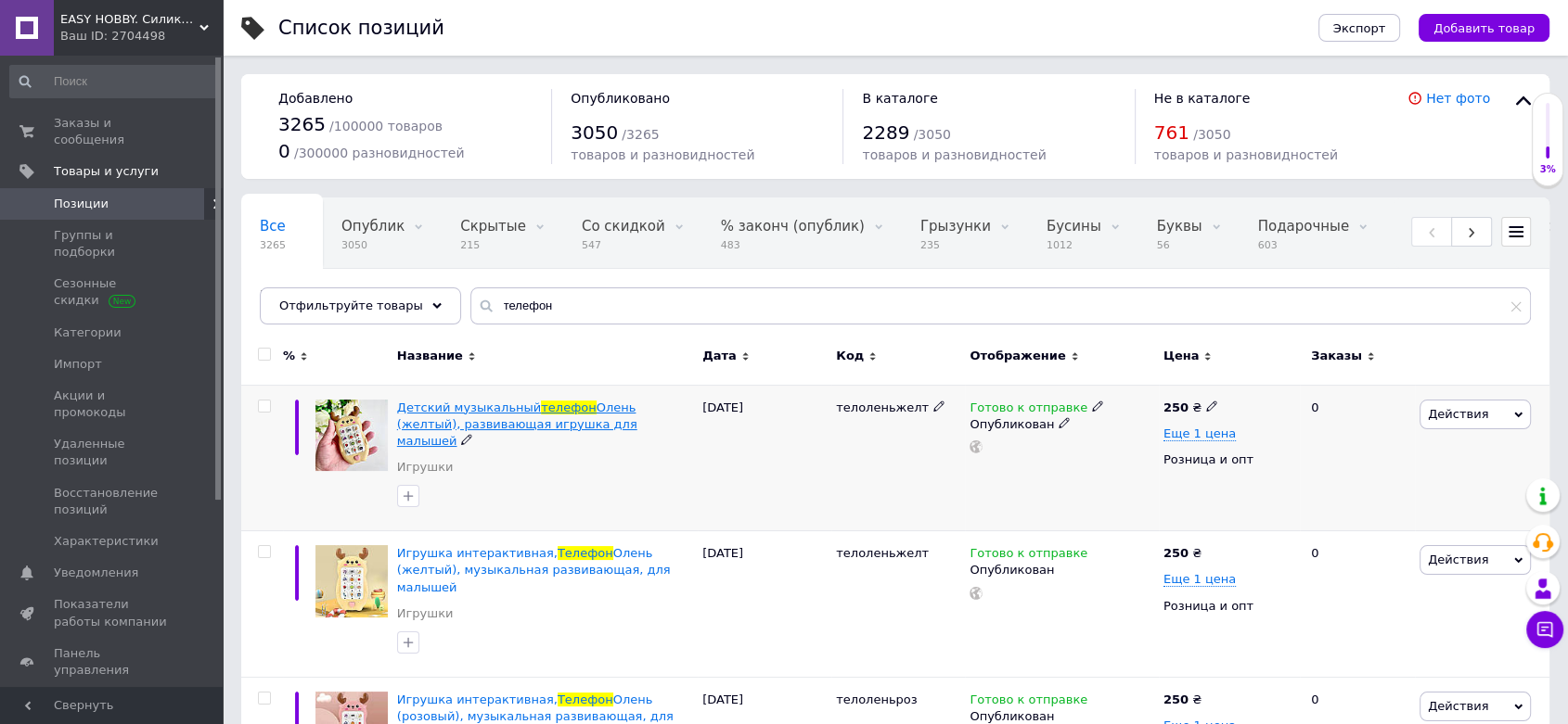
click at [527, 415] on span "Олень (желтый), развивающая игрушка для малышей" at bounding box center [517, 424] width 240 height 47
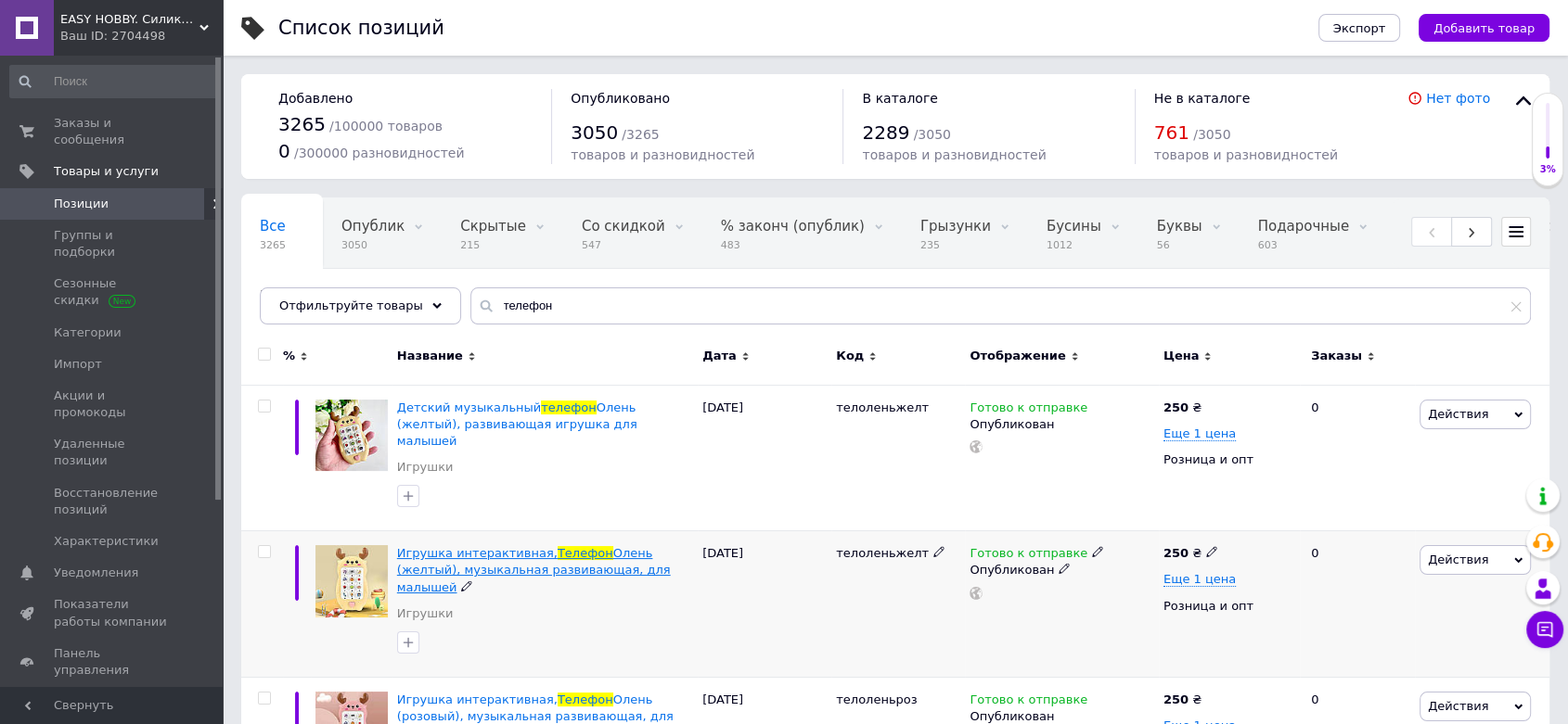
click at [500, 546] on span "Игрушка интерактивная," at bounding box center [477, 552] width 160 height 14
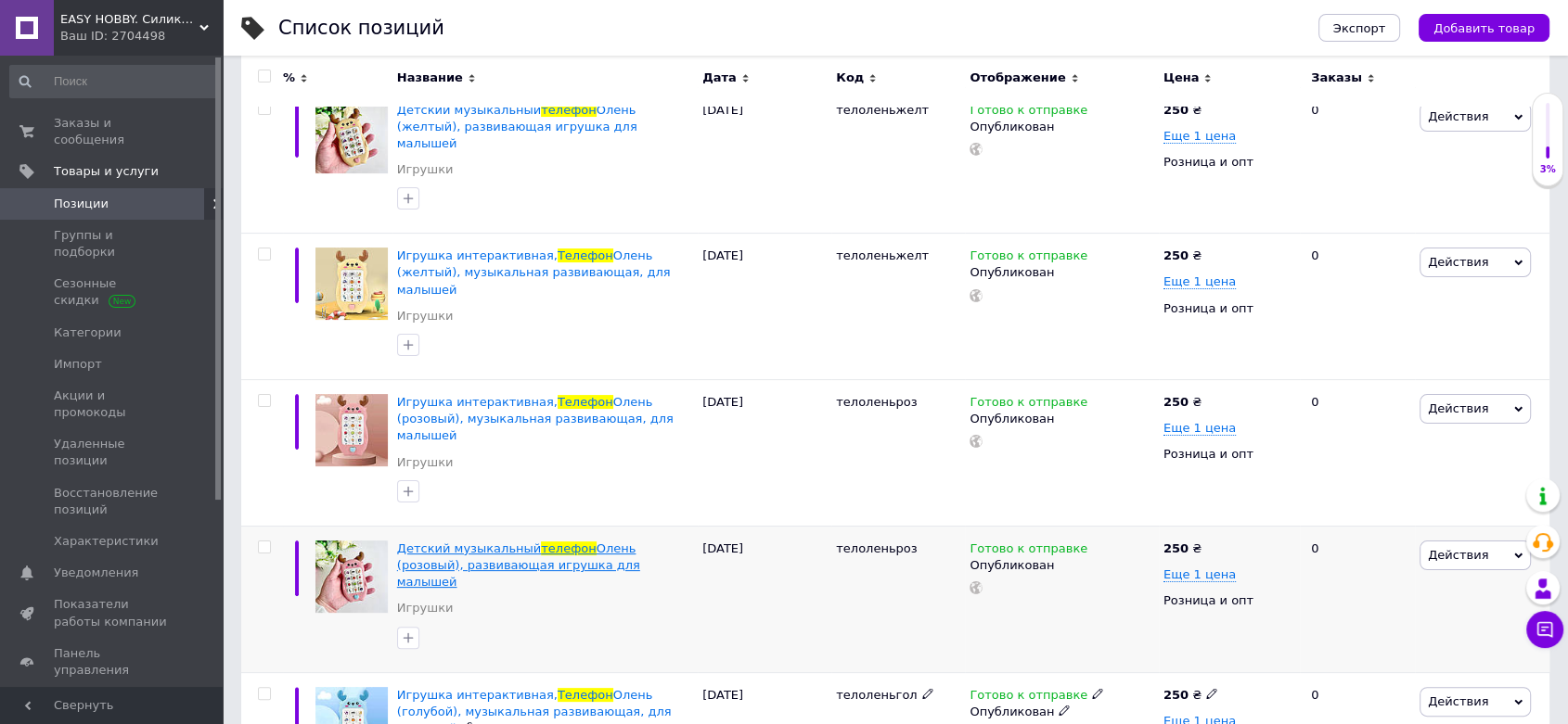
scroll to position [412, 0]
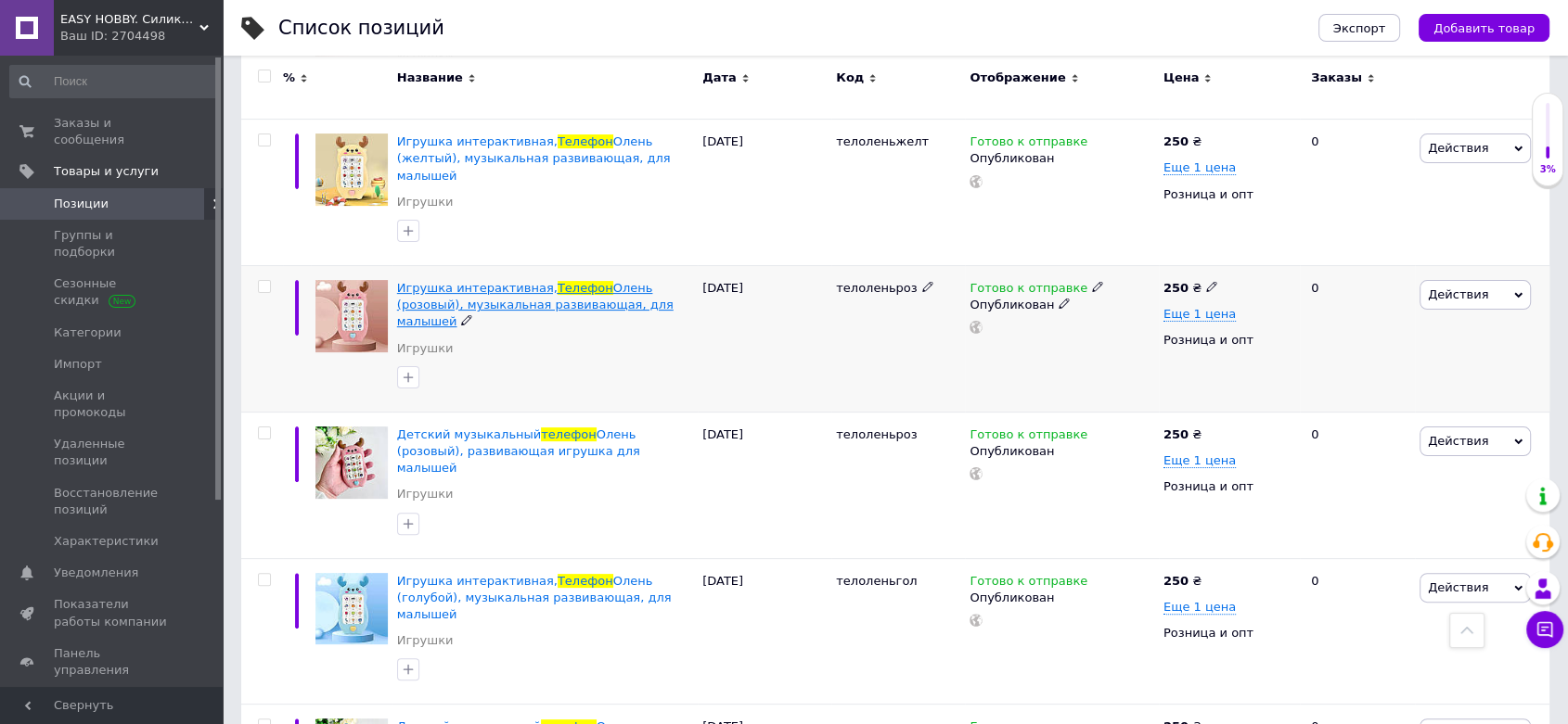
click at [475, 281] on span "Олень (розовый), музыкальная развивающая, для малышей" at bounding box center [535, 304] width 276 height 47
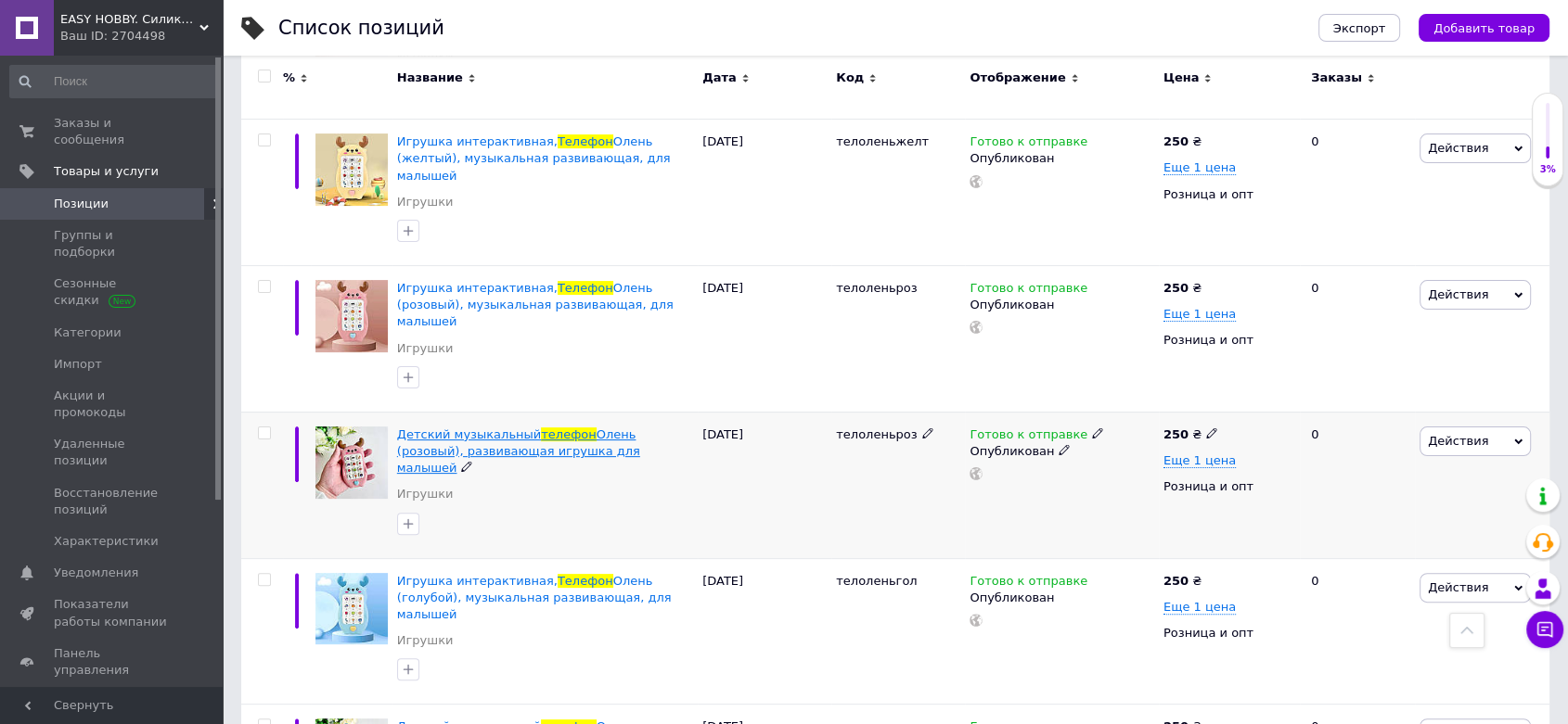
click at [479, 428] on span "Олень (розовый), развивающая игрушка для малышей" at bounding box center [519, 452] width 243 height 47
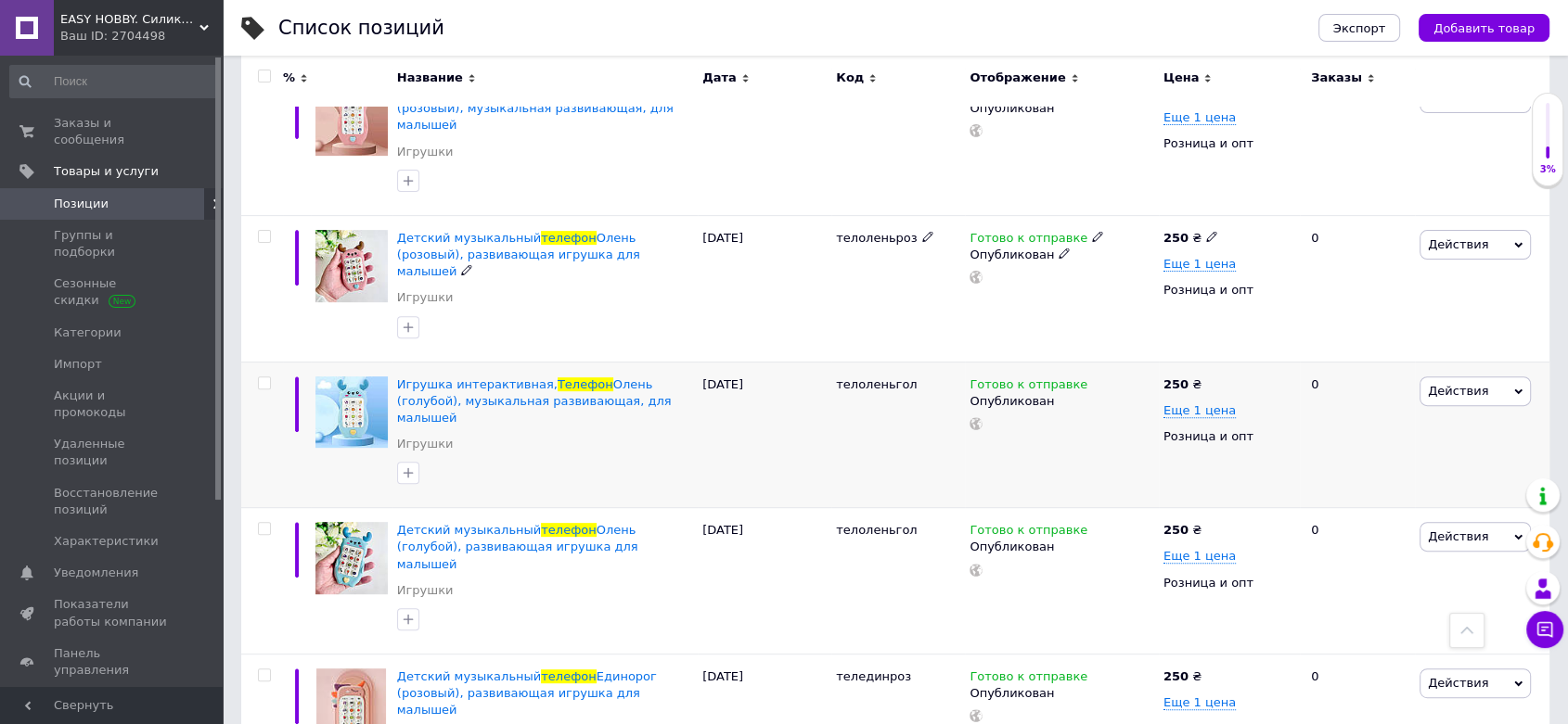
scroll to position [617, 0]
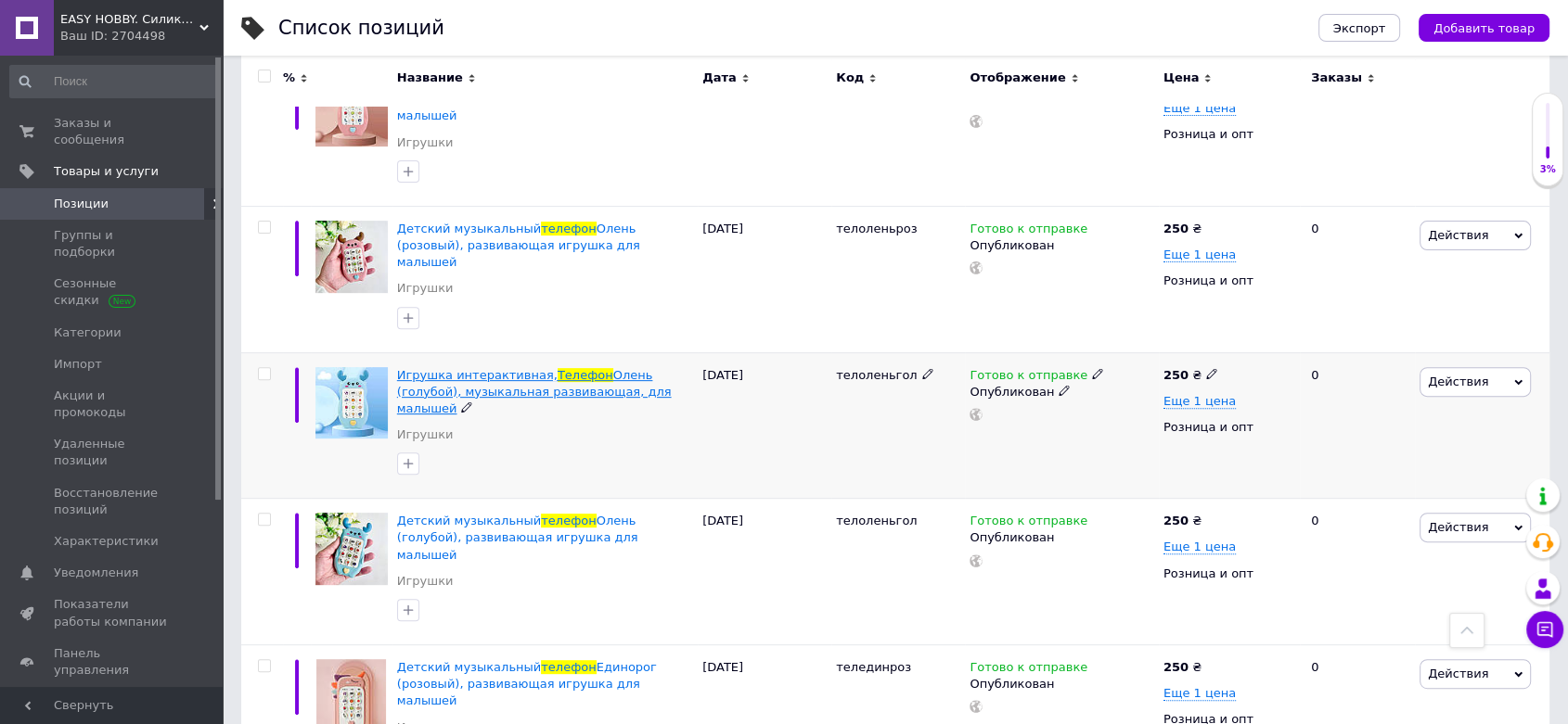
click at [479, 369] on span "Олень (голубой), музыкальная развивающая, для малышей" at bounding box center [534, 392] width 274 height 47
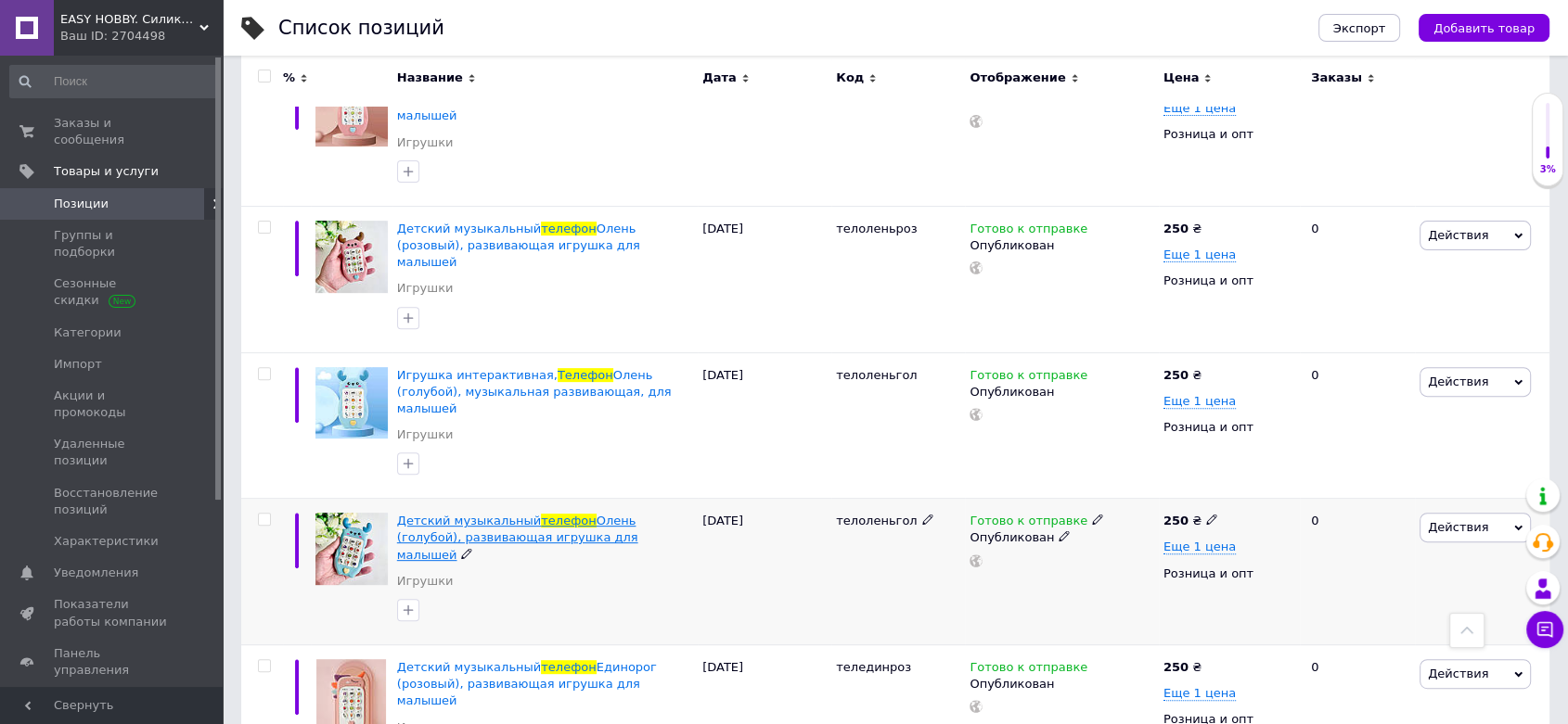
click at [512, 514] on span "Олень (голубой), развивающая игрушка для малышей" at bounding box center [518, 537] width 241 height 47
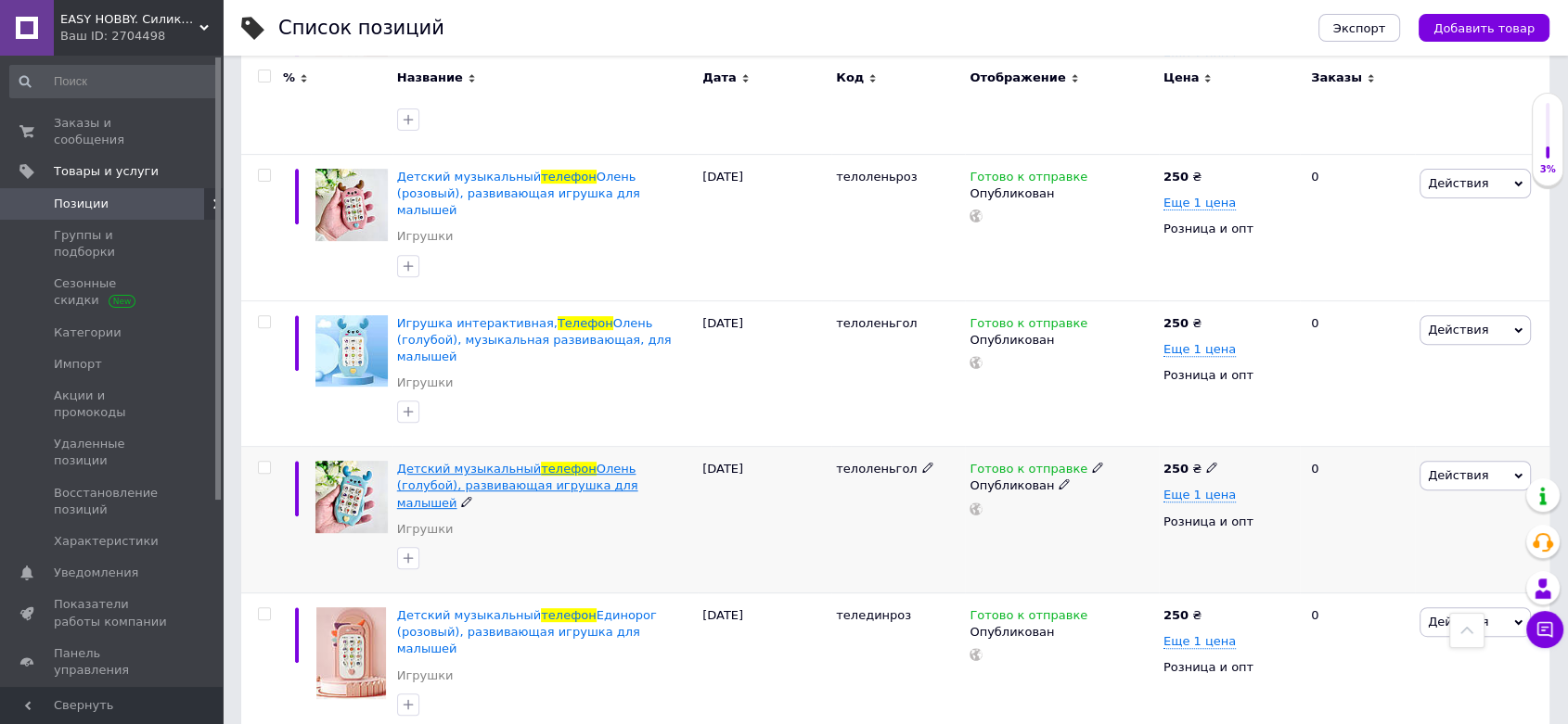
scroll to position [713, 0]
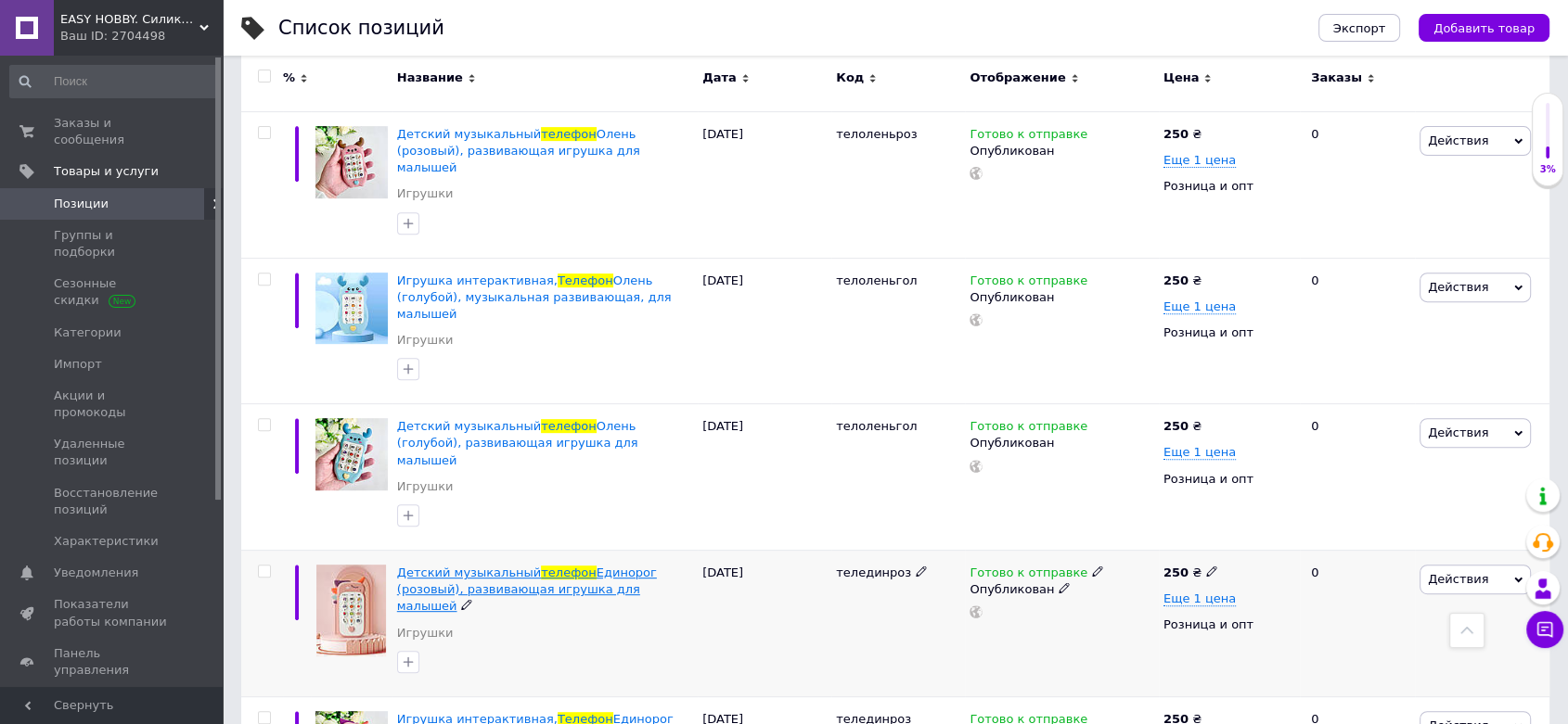
click at [512, 566] on span "Единорог (розовый), развивающая игрушка для малышей" at bounding box center [526, 589] width 259 height 47
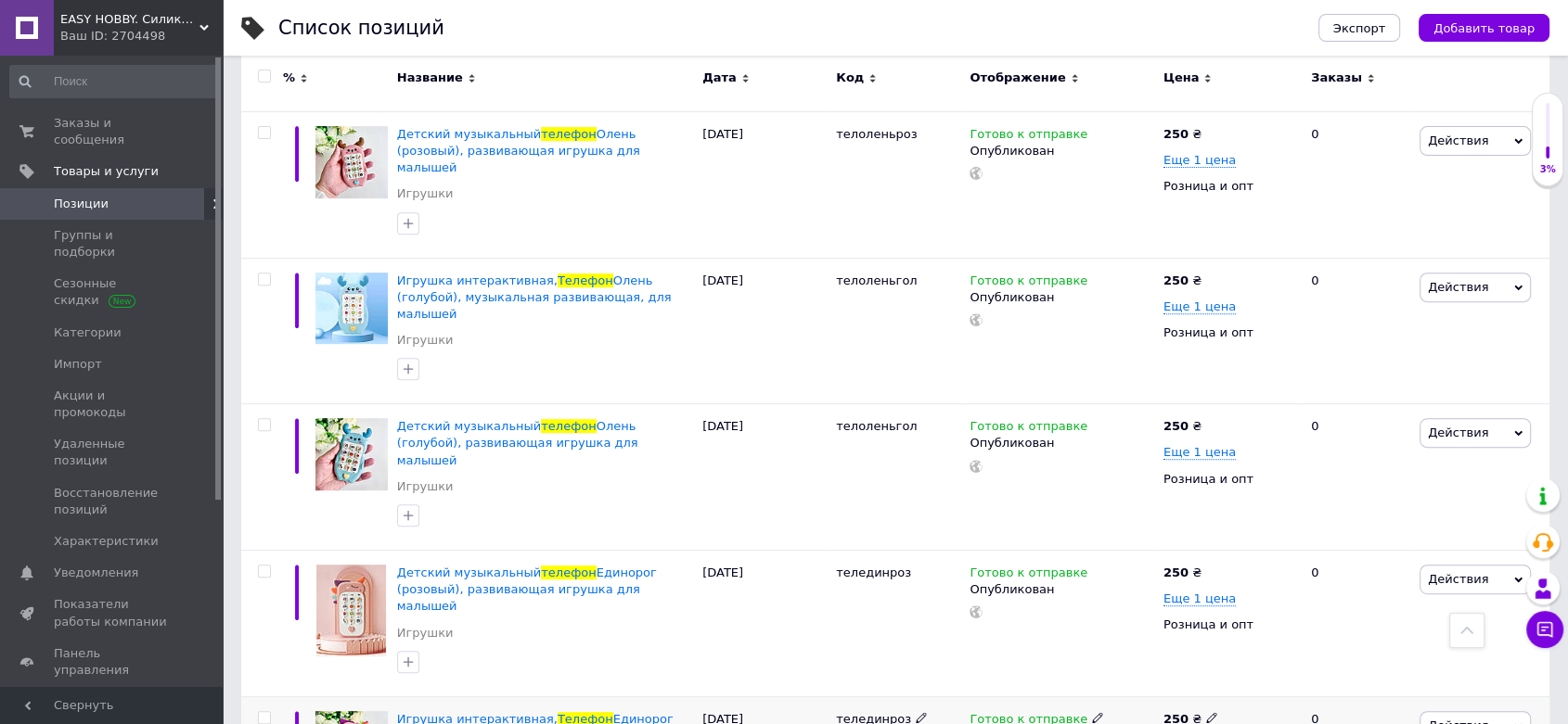
click at [509, 713] on span "Единорог (розовый), музыкальная развивающая, для малышей" at bounding box center [535, 736] width 276 height 47
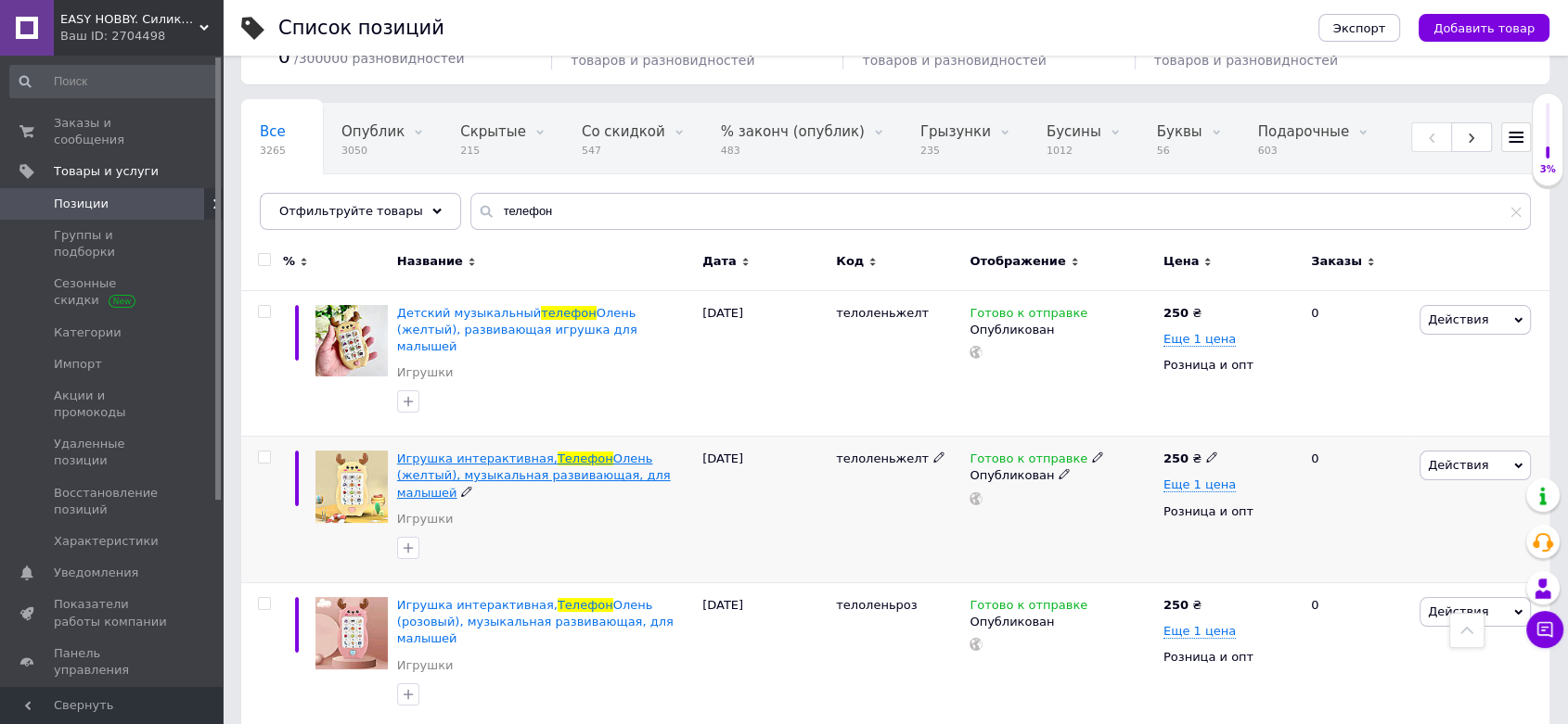
scroll to position [0, 0]
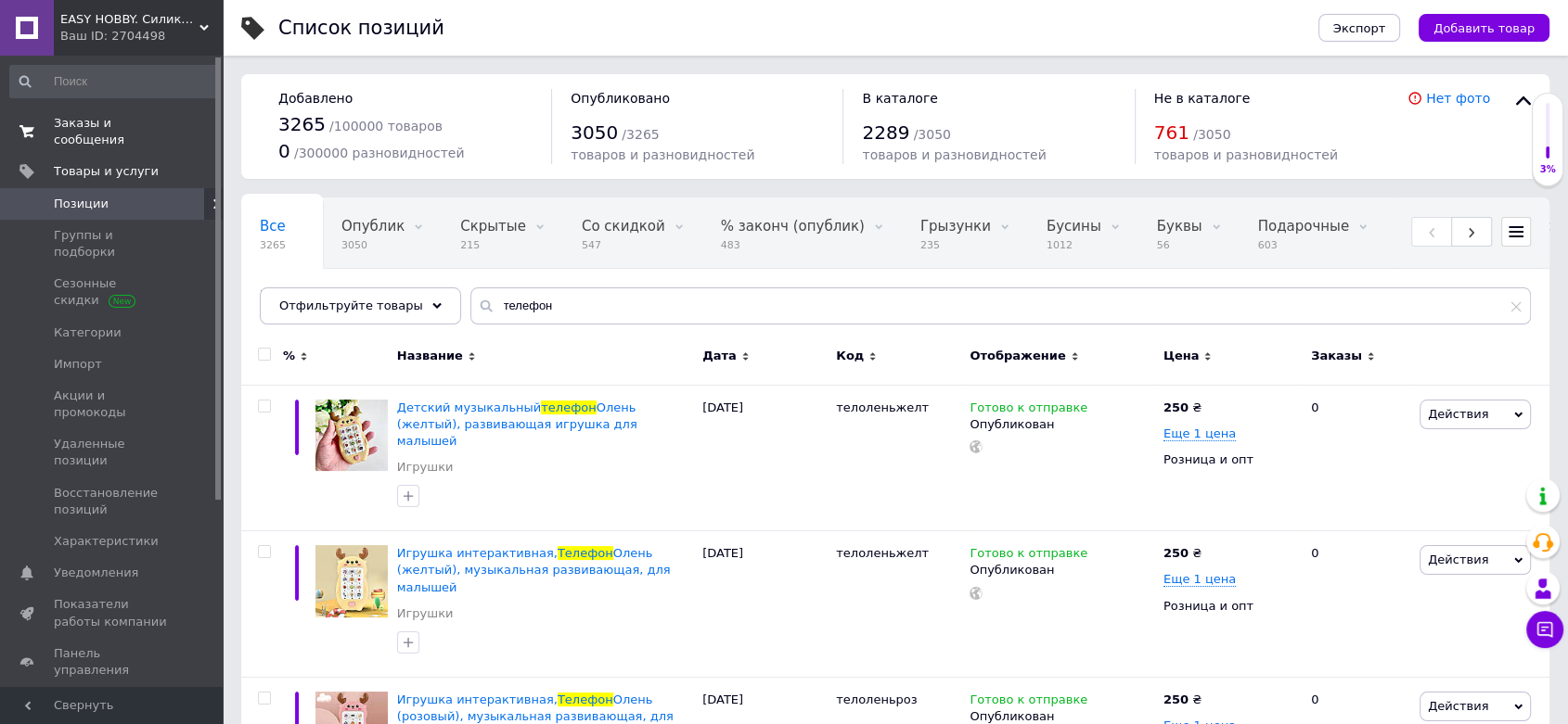
click at [104, 127] on span "Заказы и сообщения" at bounding box center [112, 131] width 118 height 33
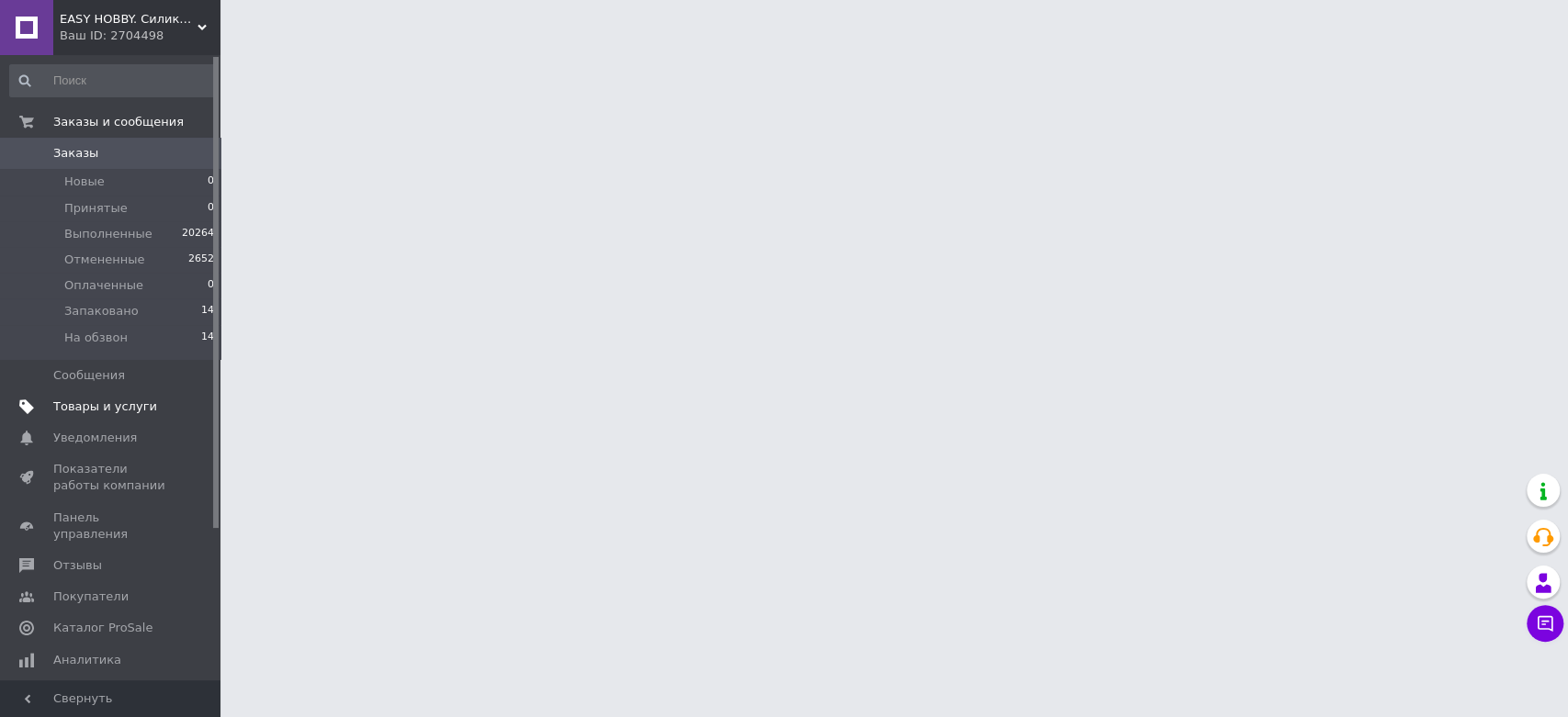
click at [125, 402] on span "Товары и услуги" at bounding box center [105, 407] width 104 height 17
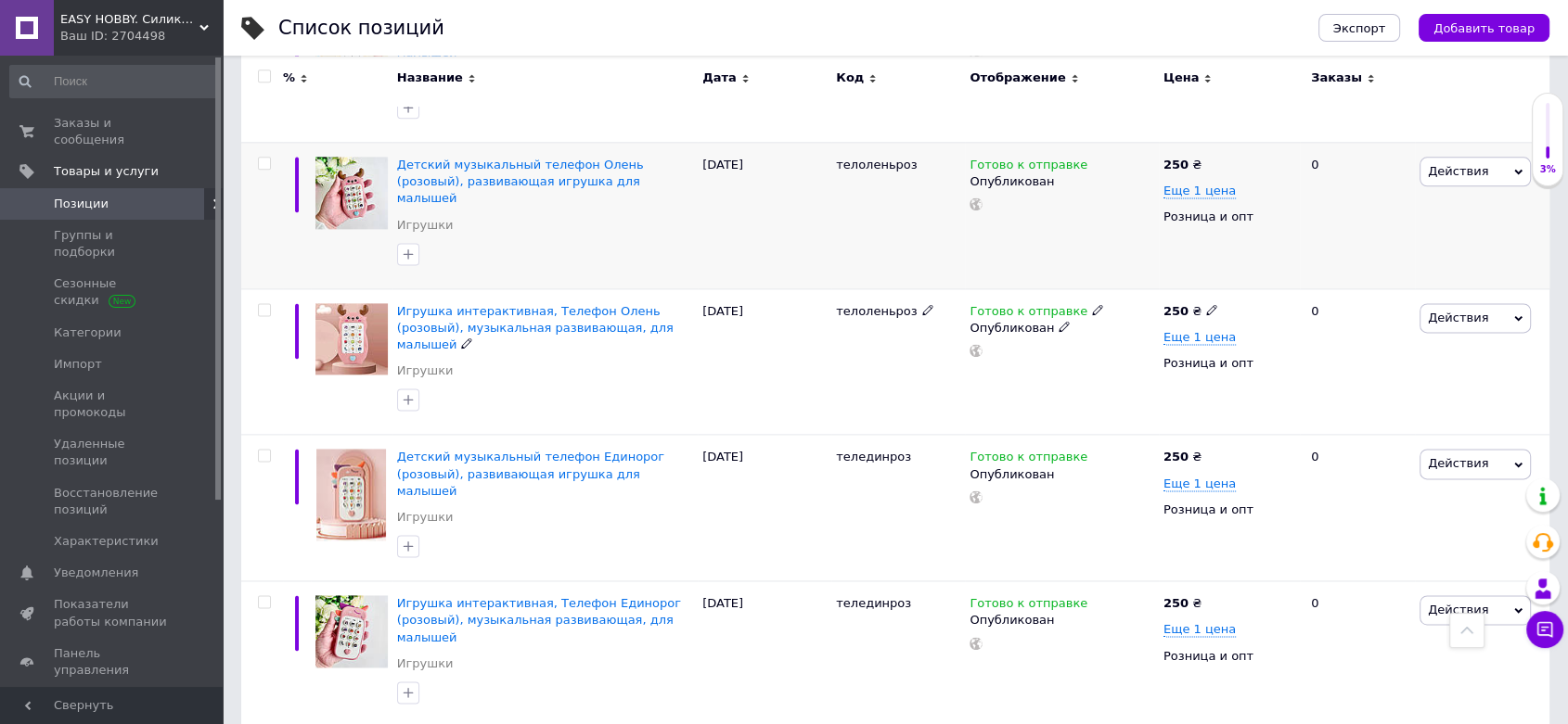
scroll to position [2473, 0]
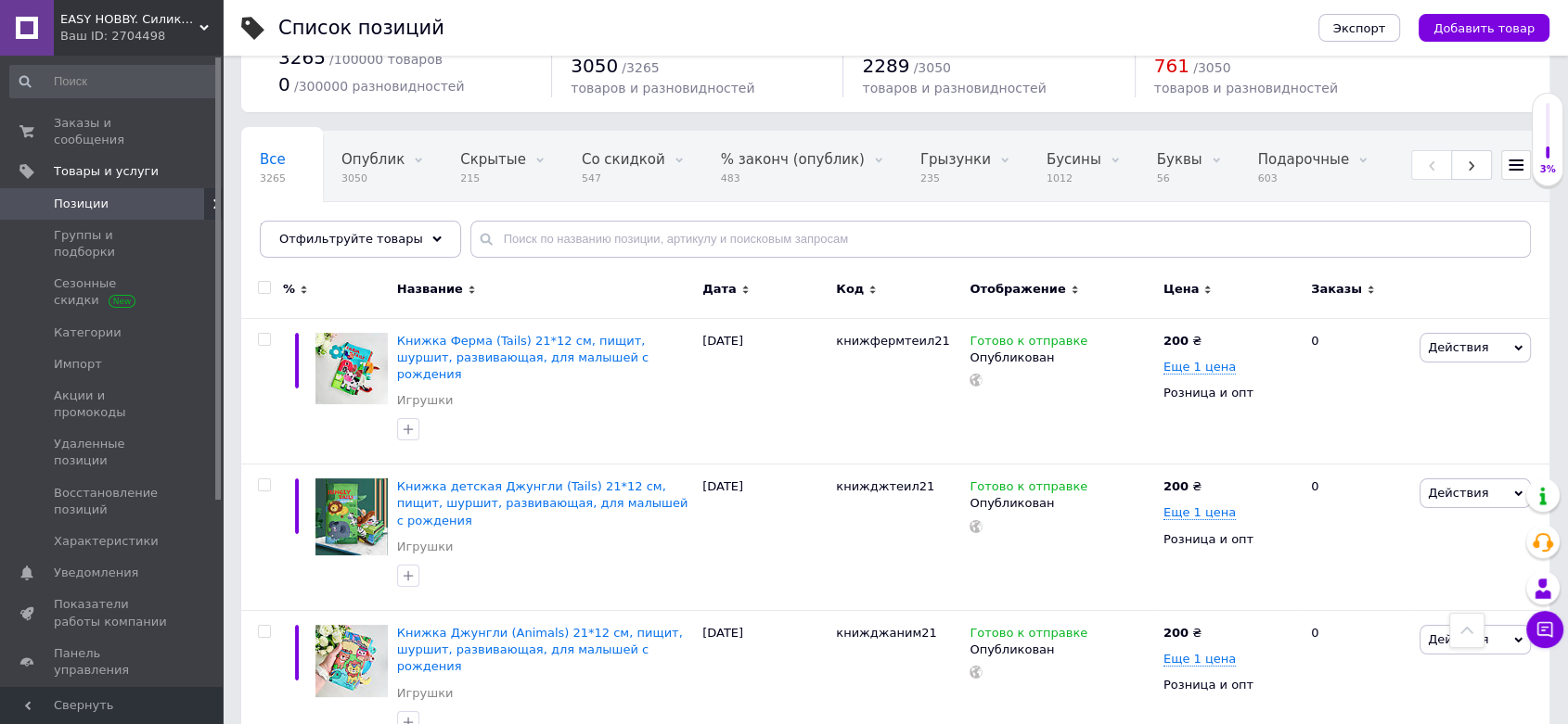
scroll to position [0, 0]
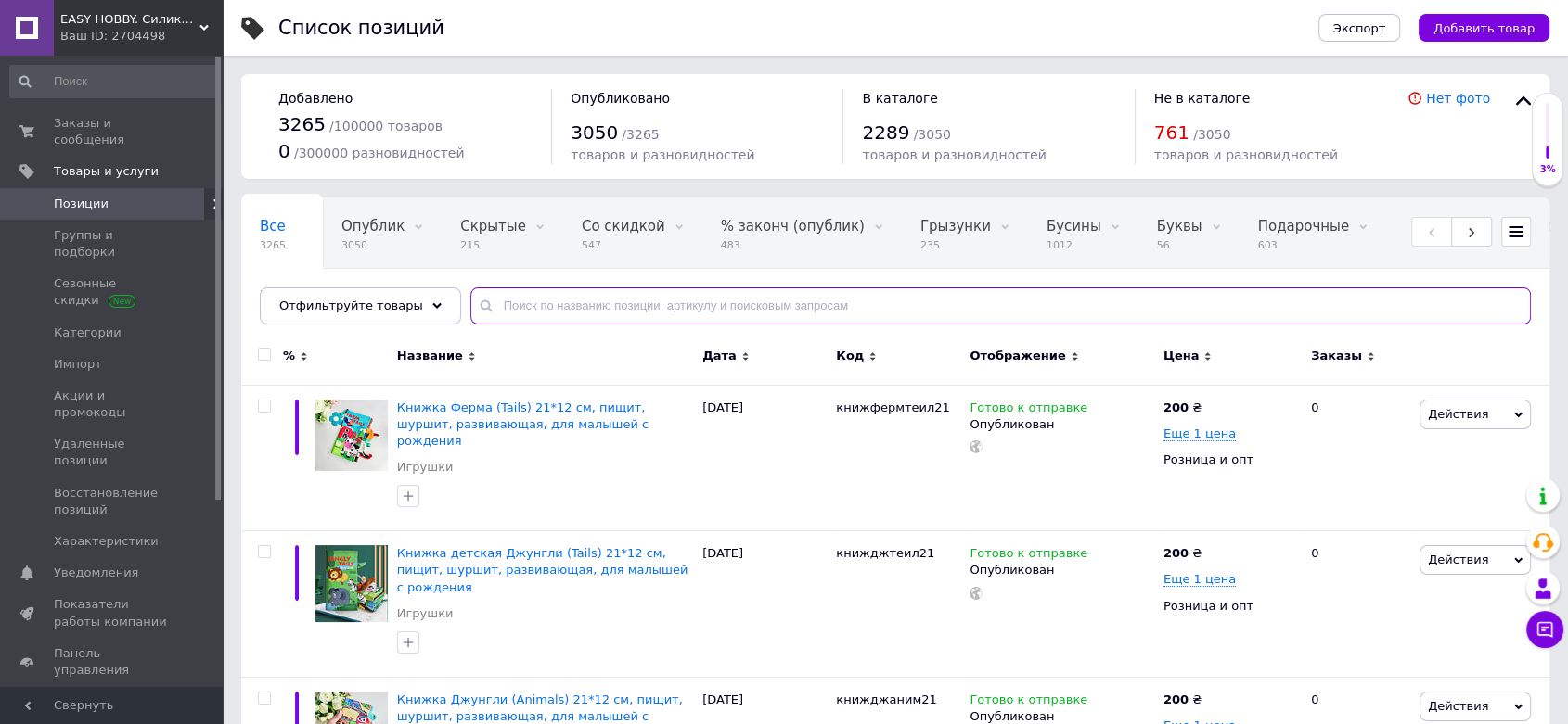
click at [546, 301] on input "text" at bounding box center [1000, 305] width 1060 height 37
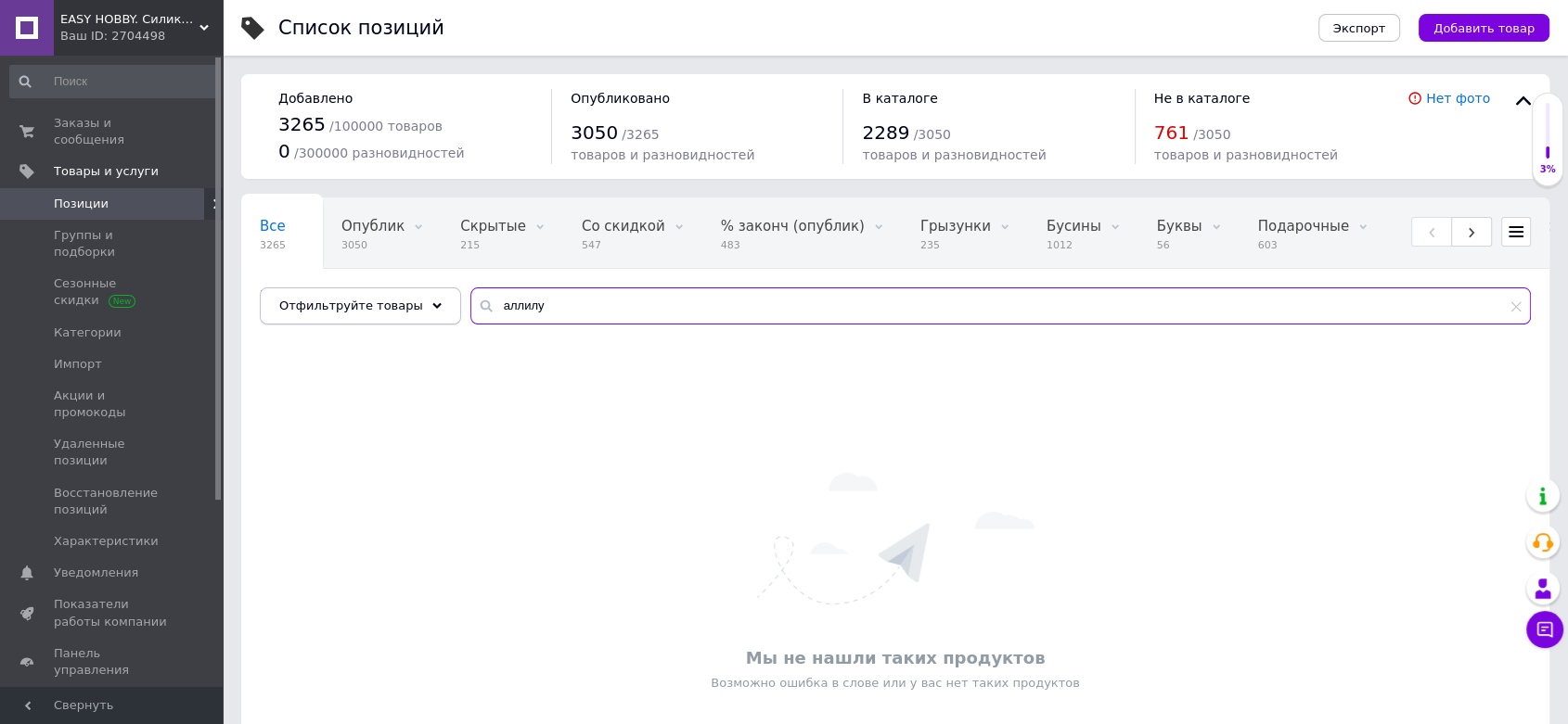
drag, startPoint x: 537, startPoint y: 306, endPoint x: 363, endPoint y: 298, distance: 174.2
click at [381, 304] on div "Отфильтруйте товары аллилу" at bounding box center [895, 305] width 1271 height 37
type input "[PERSON_NAME]"
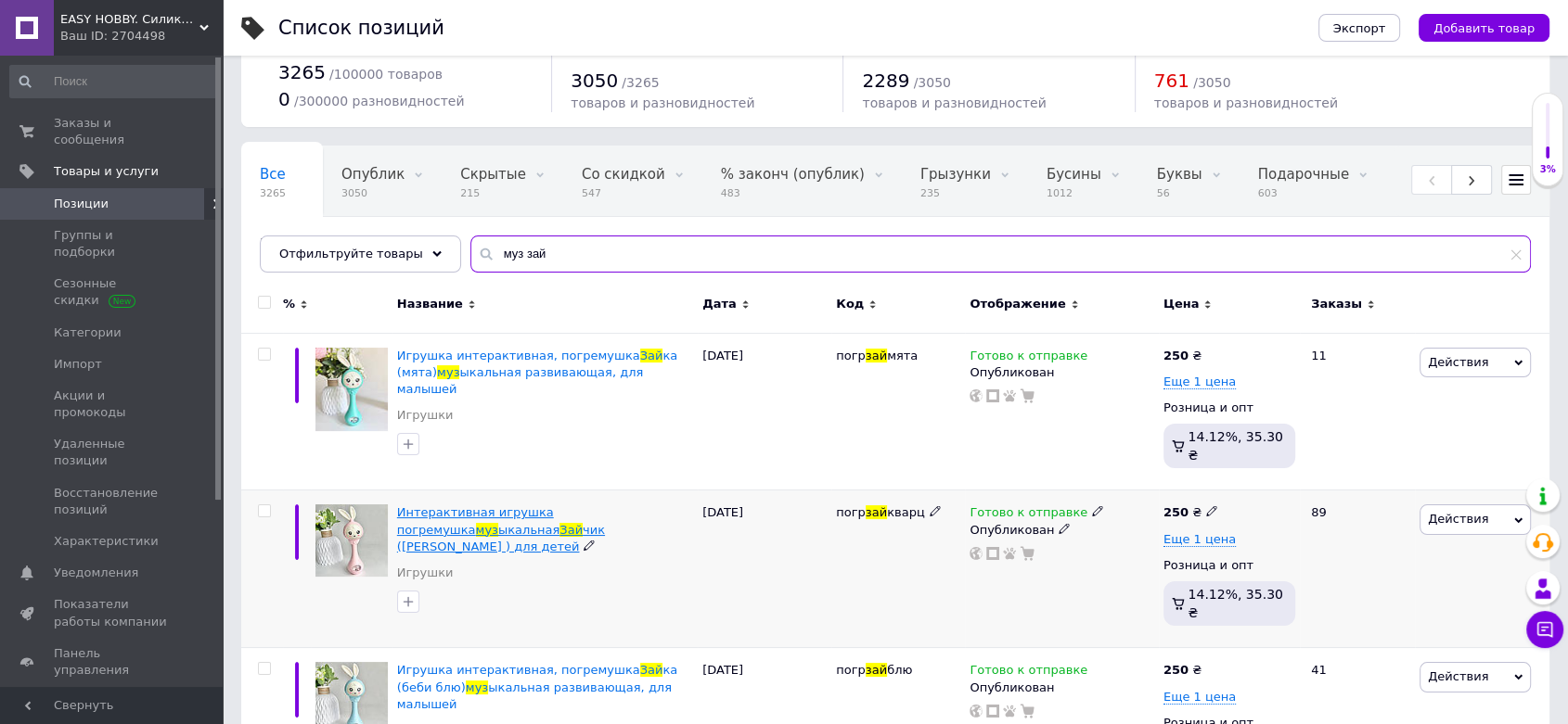
scroll to position [93, 0]
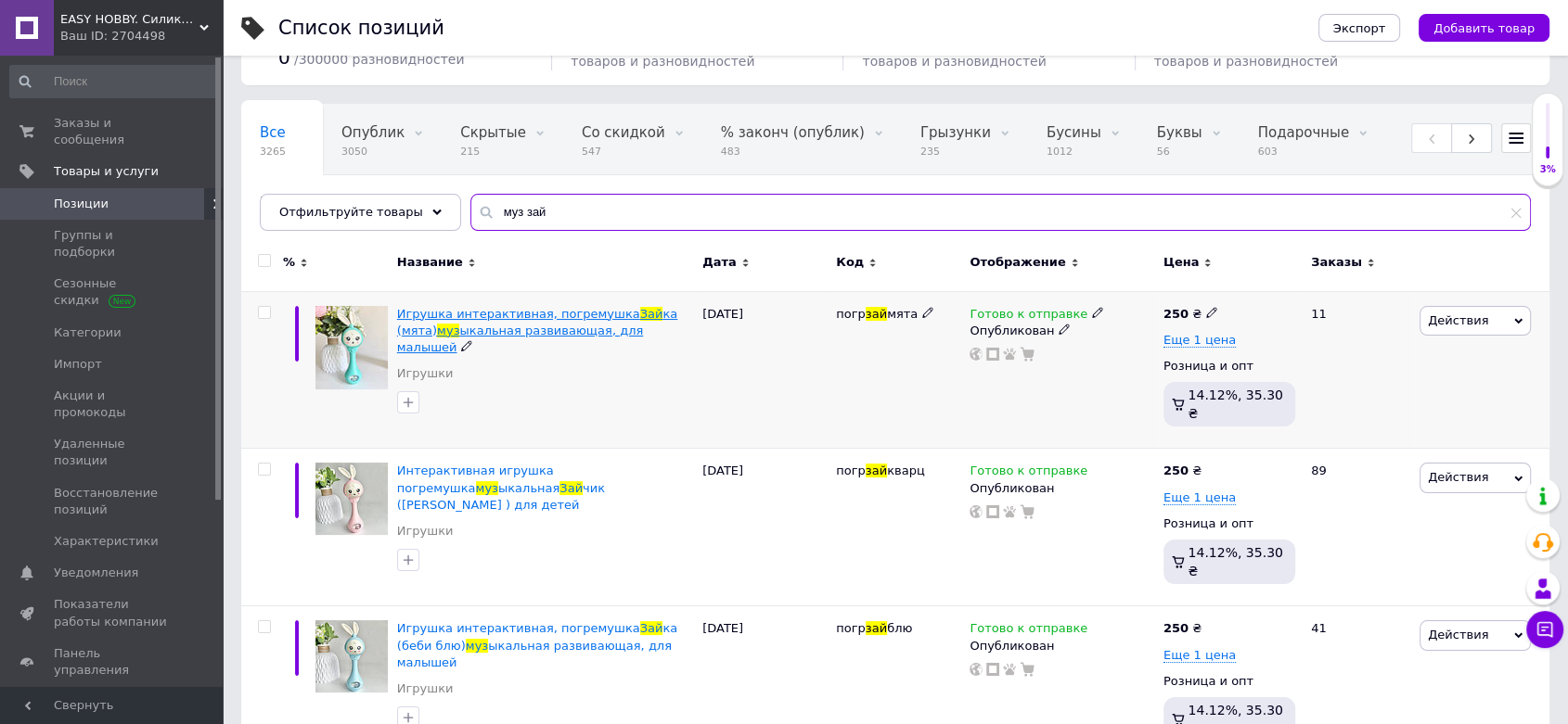
type input "муз зай"
click at [527, 324] on span "ыкальная развивающая, для малышей" at bounding box center [520, 338] width 246 height 30
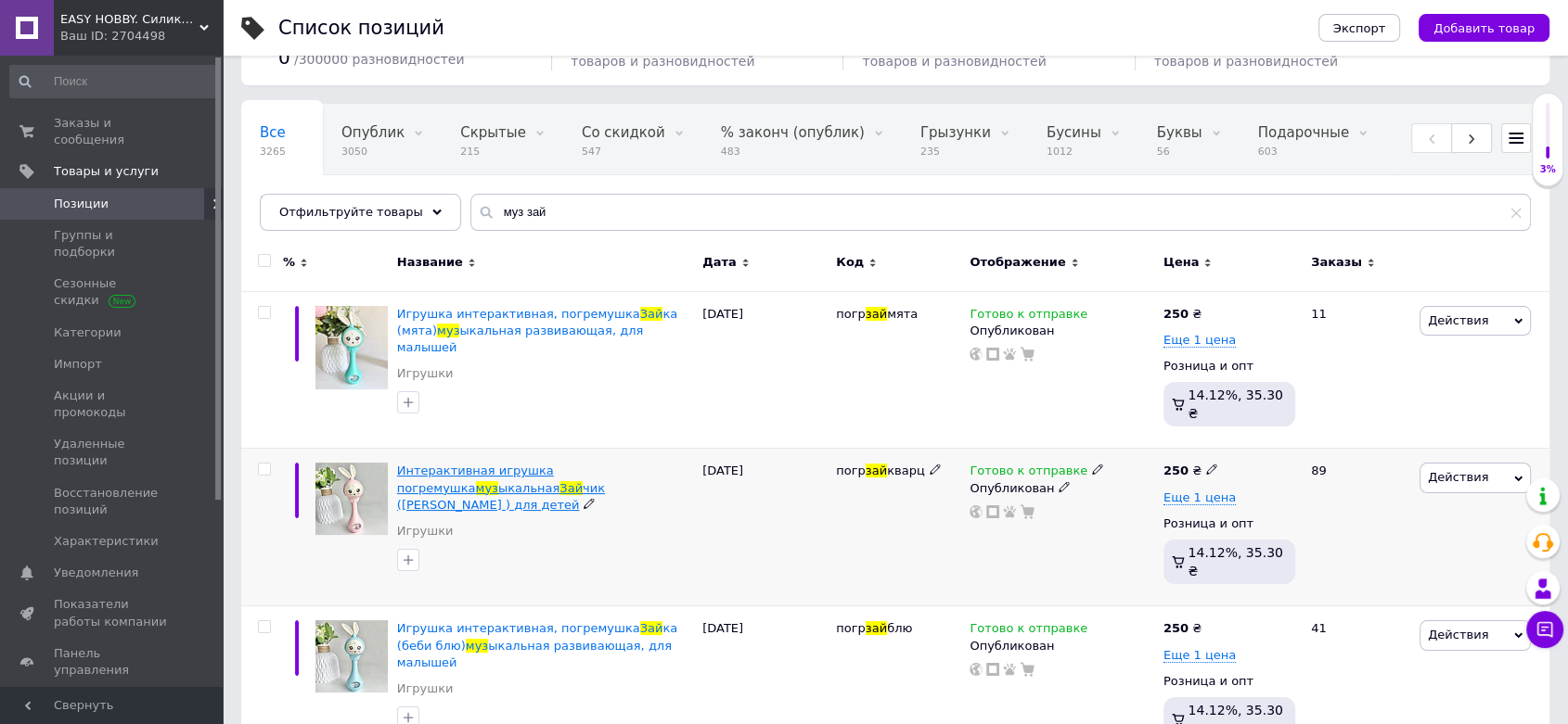
click at [514, 482] on span "чик ([PERSON_NAME] ) для детей" at bounding box center [501, 497] width 207 height 30
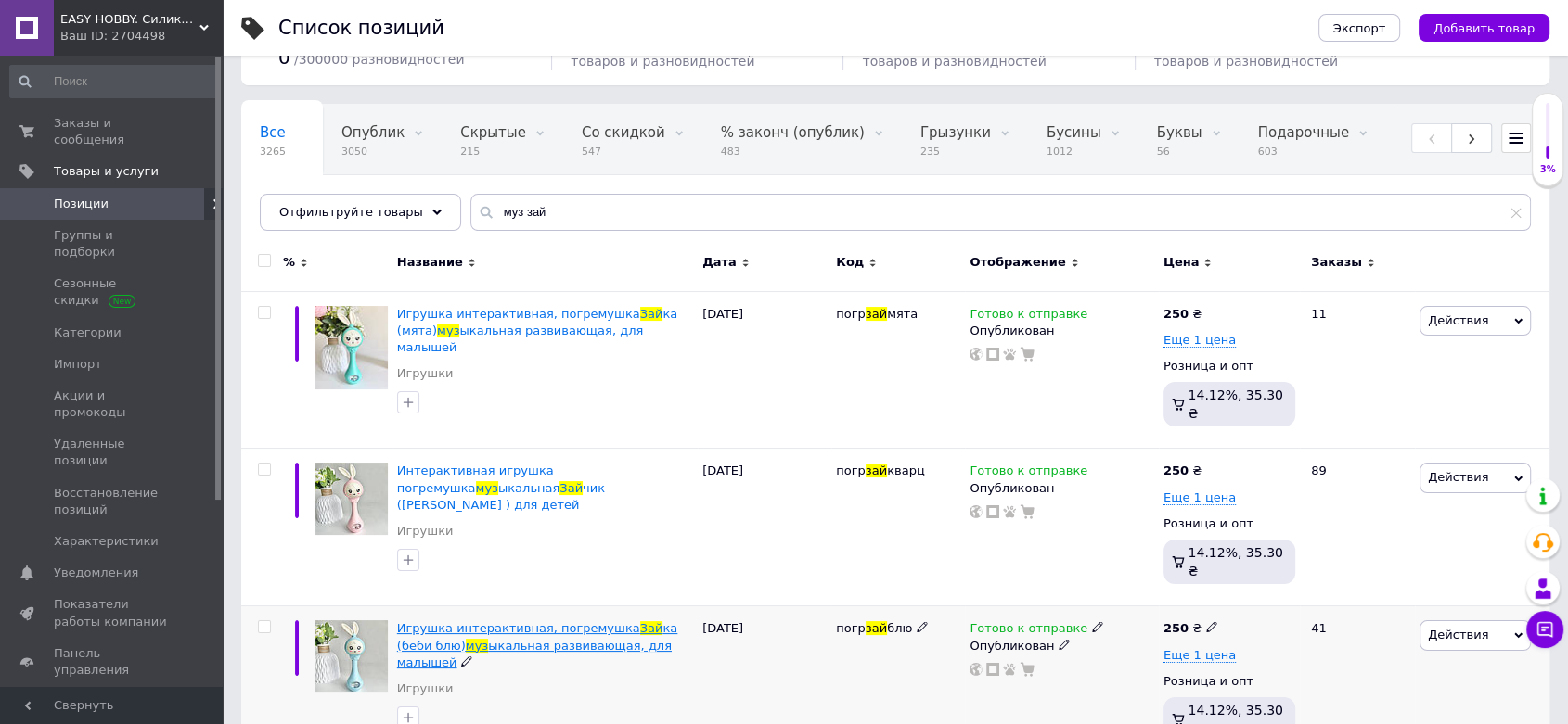
click at [504, 639] on span "ыкальная развивающая, для малышей" at bounding box center [534, 654] width 274 height 30
click at [132, 196] on span "Позиции" at bounding box center [112, 205] width 118 height 17
click at [130, 163] on span "Товары и услуги" at bounding box center [106, 172] width 105 height 17
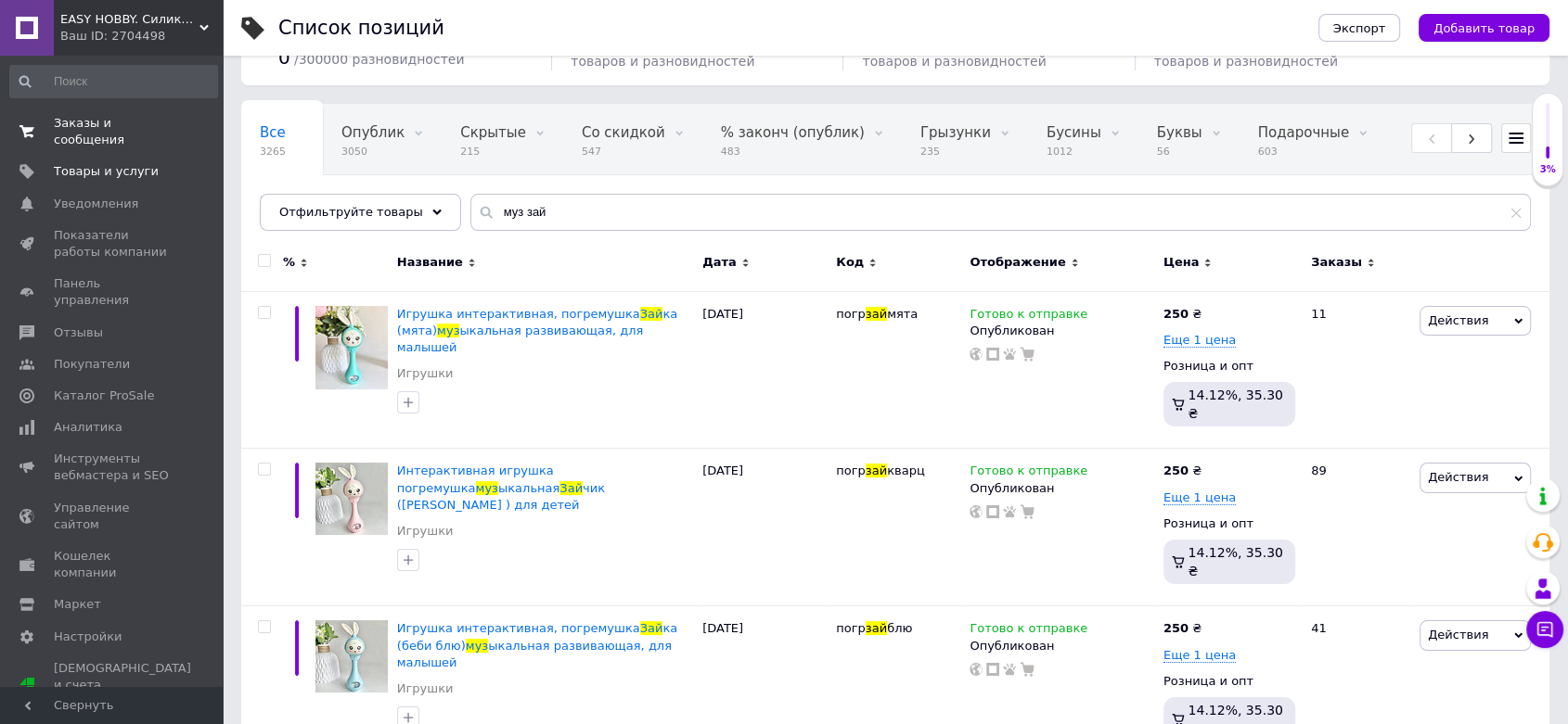
click at [142, 130] on span "Заказы и сообщения" at bounding box center [112, 131] width 118 height 33
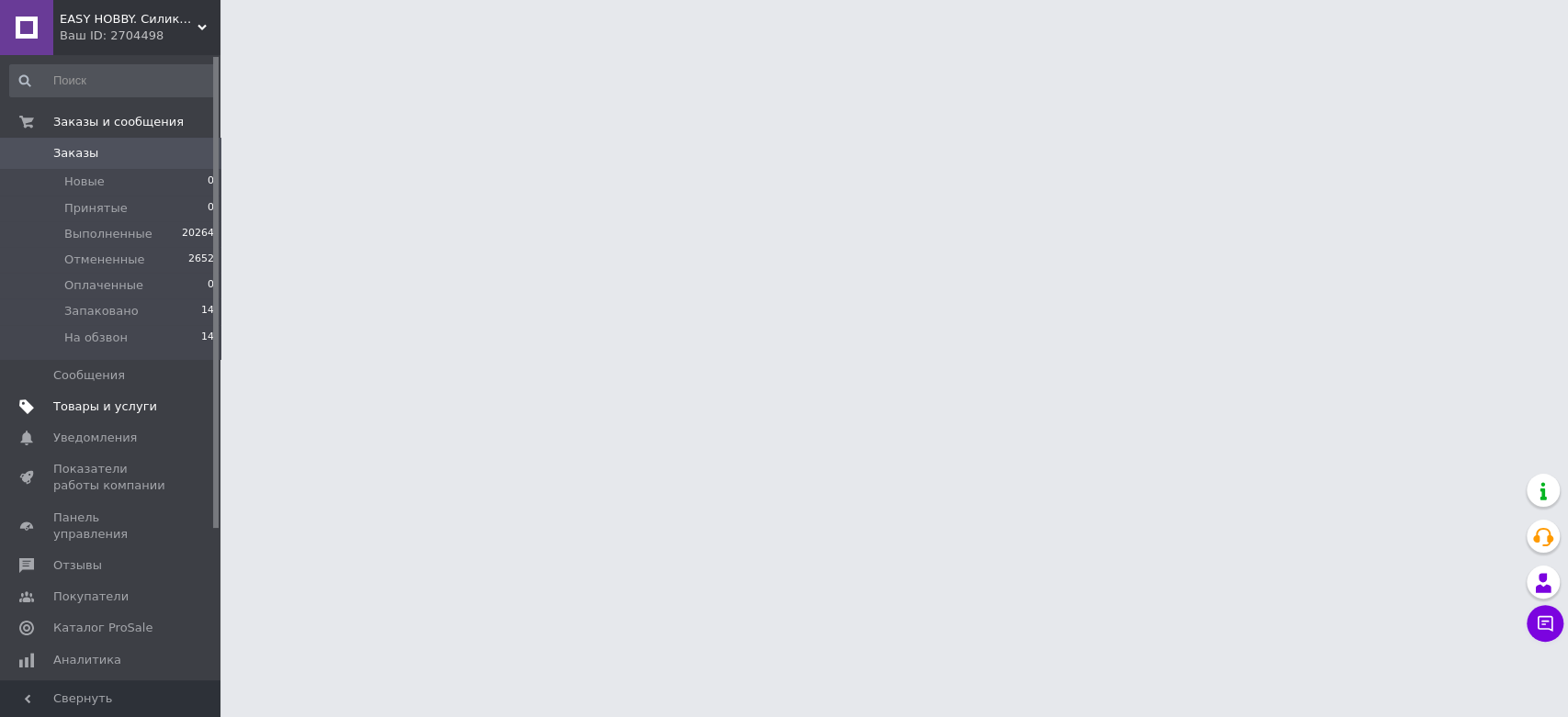
click at [138, 397] on link "Товары и услуги" at bounding box center [112, 406] width 225 height 31
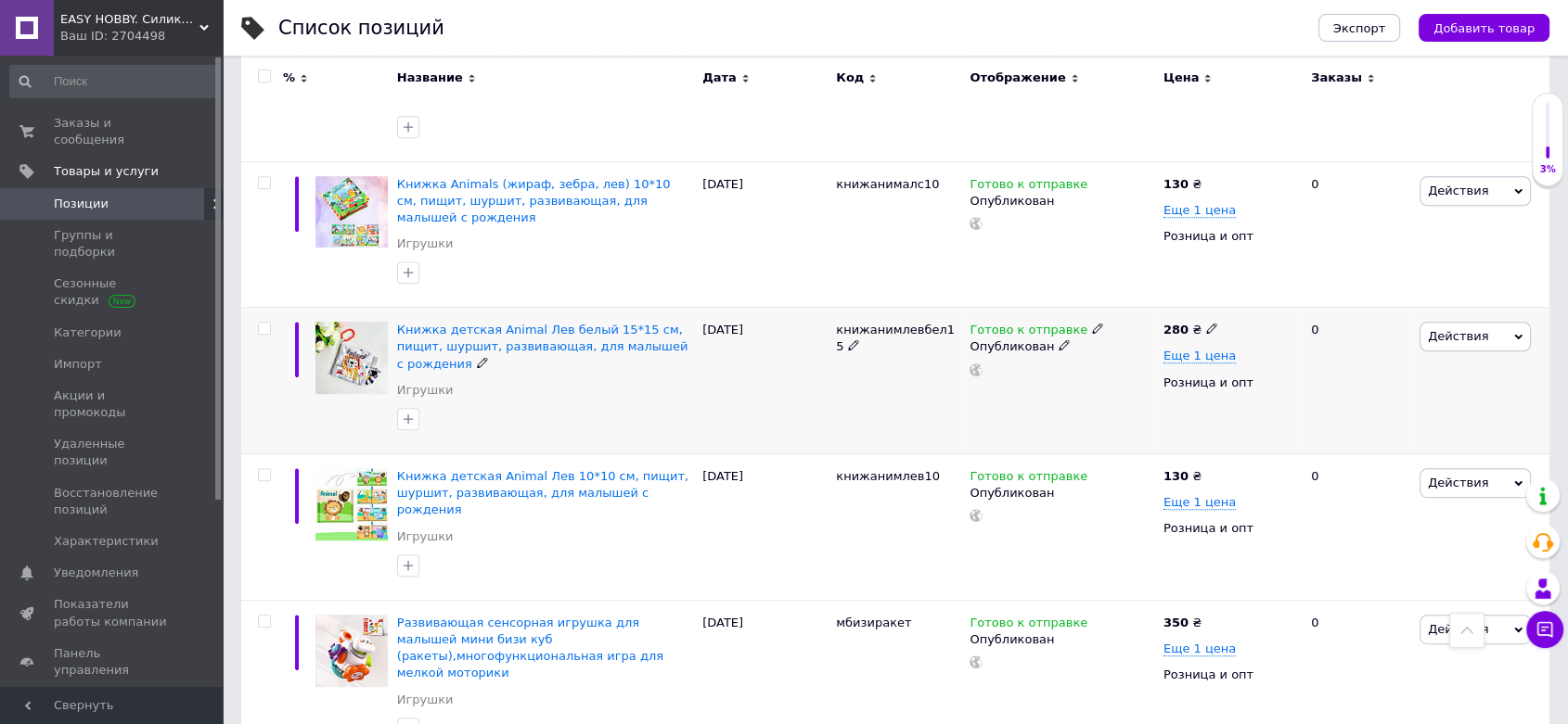
scroll to position [928, 0]
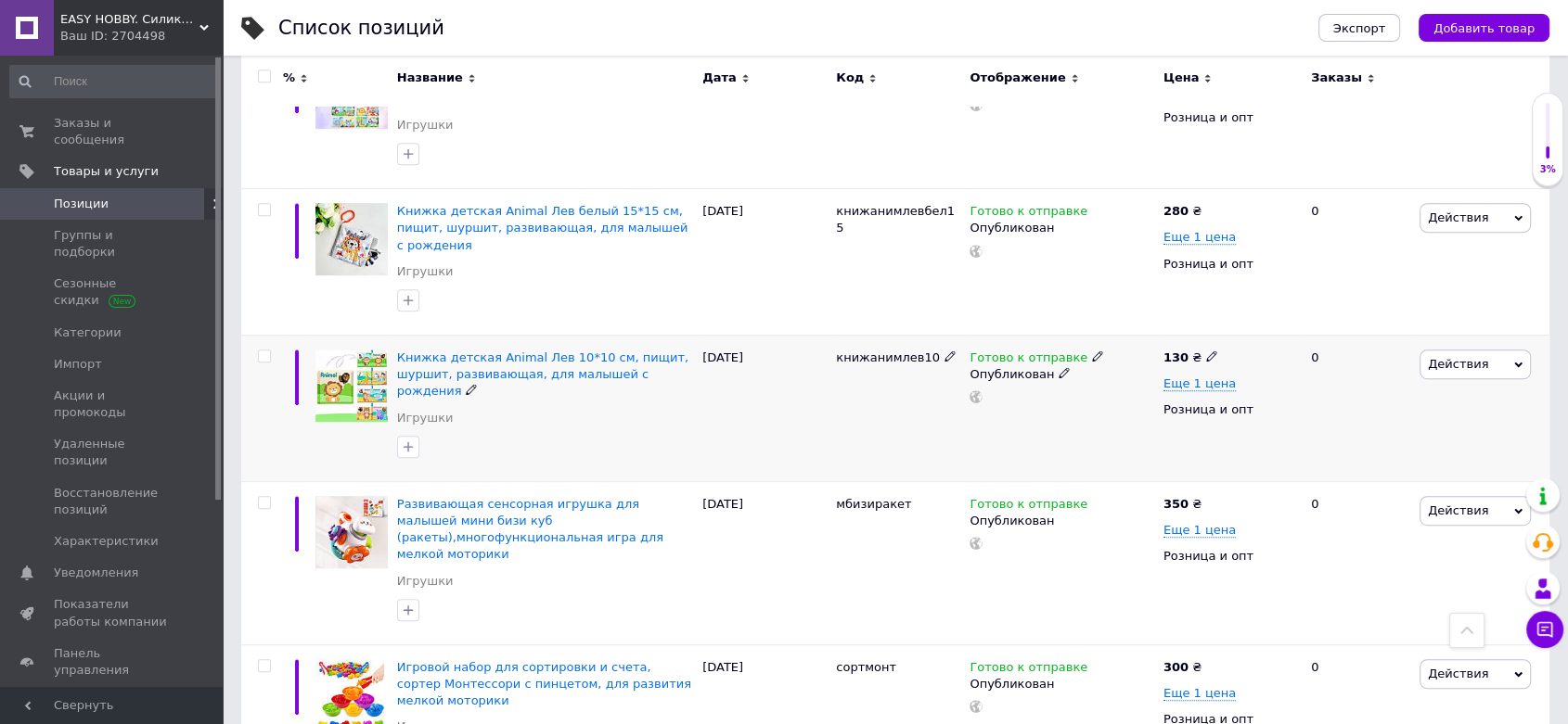
click at [442, 336] on div "Книжка детская Animal Лев 10*10 см, пищит, шуршит, развивающая, для малышей с р…" at bounding box center [545, 408] width 305 height 146
click at [445, 351] on span "Книжка детская Animal Лев 10*10 см, пищит, шуршит, развивающая, для малышей с р…" at bounding box center [542, 374] width 291 height 47
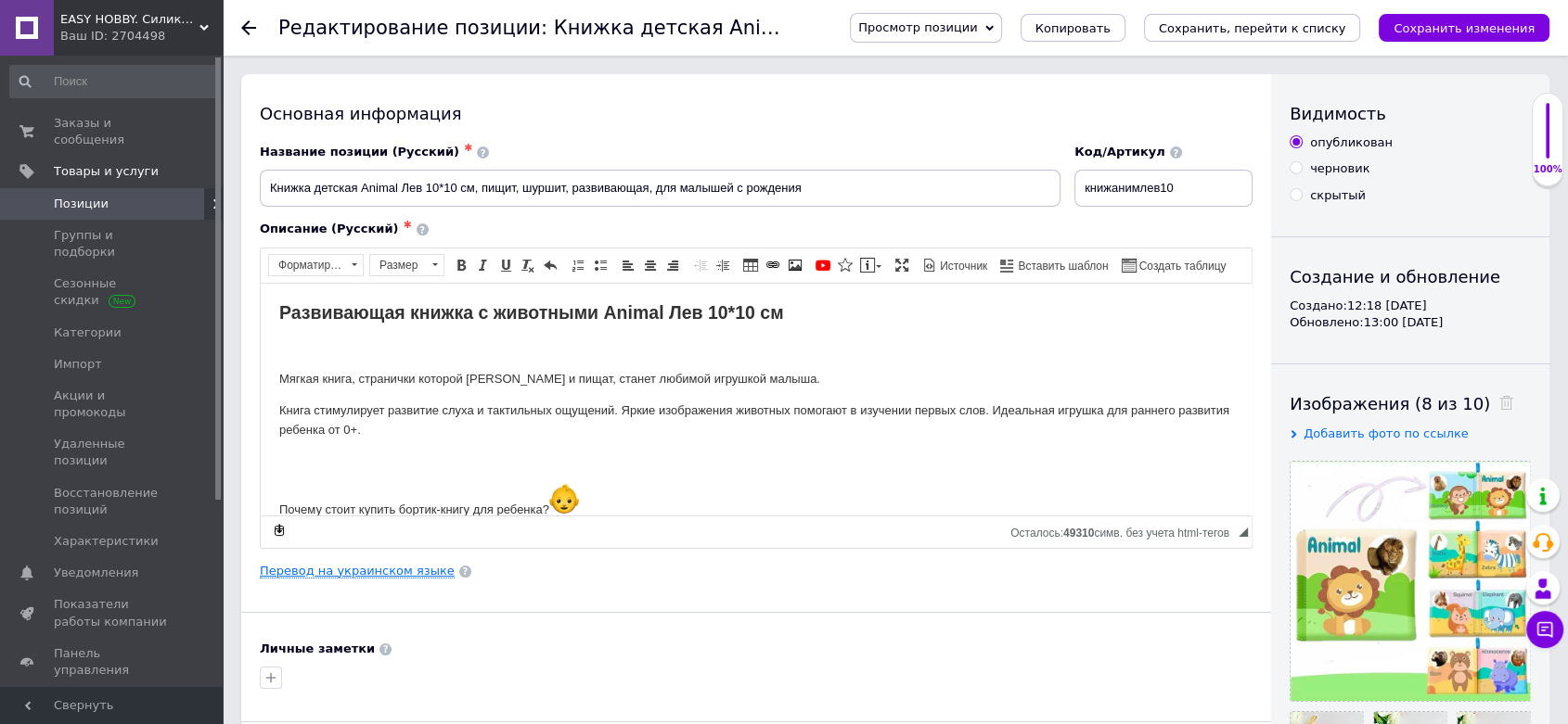
click at [344, 567] on link "Перевод на украинском языке" at bounding box center [356, 571] width 195 height 15
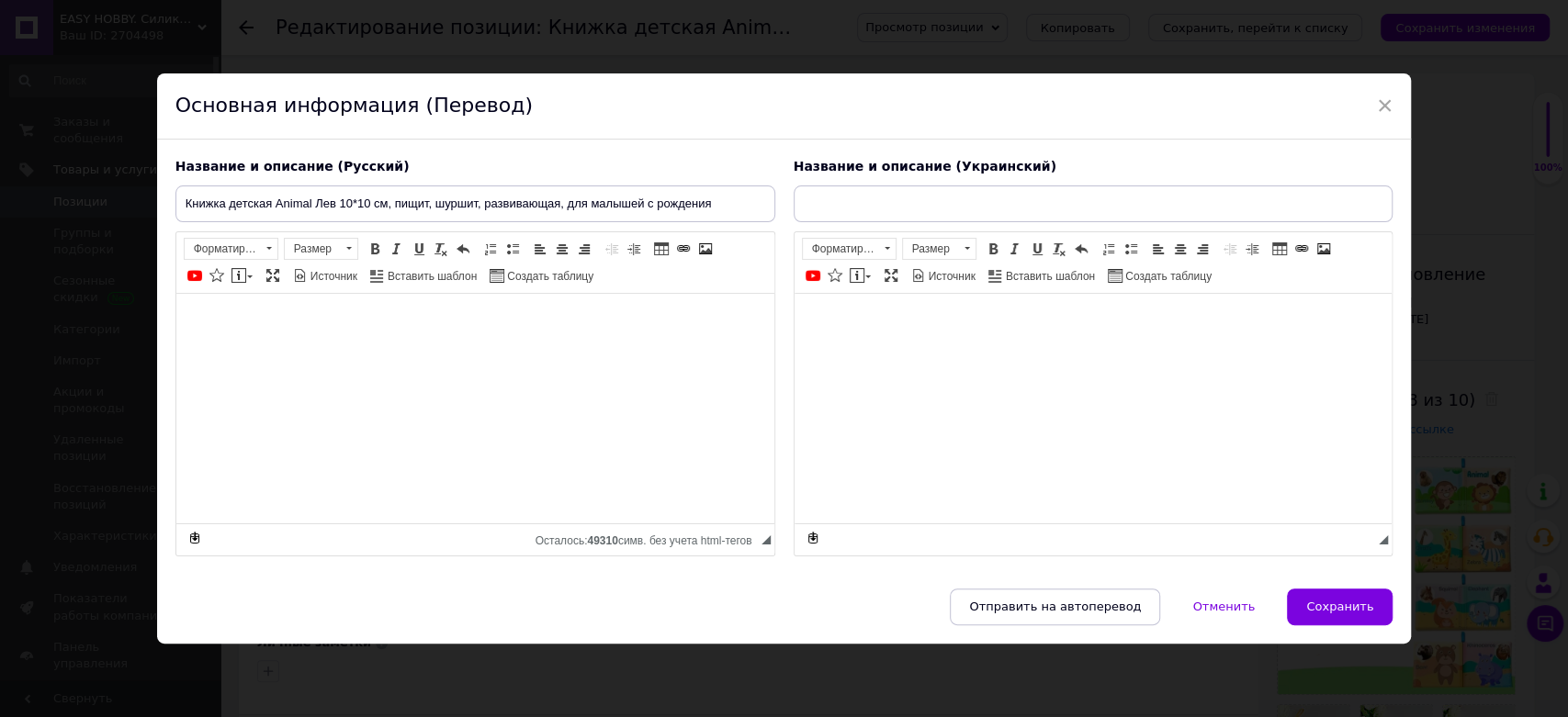
type input "Книжка дитяча Animal Лев 10*10 см, пищить, шарудить, розвиваюча, для малюків ві…"
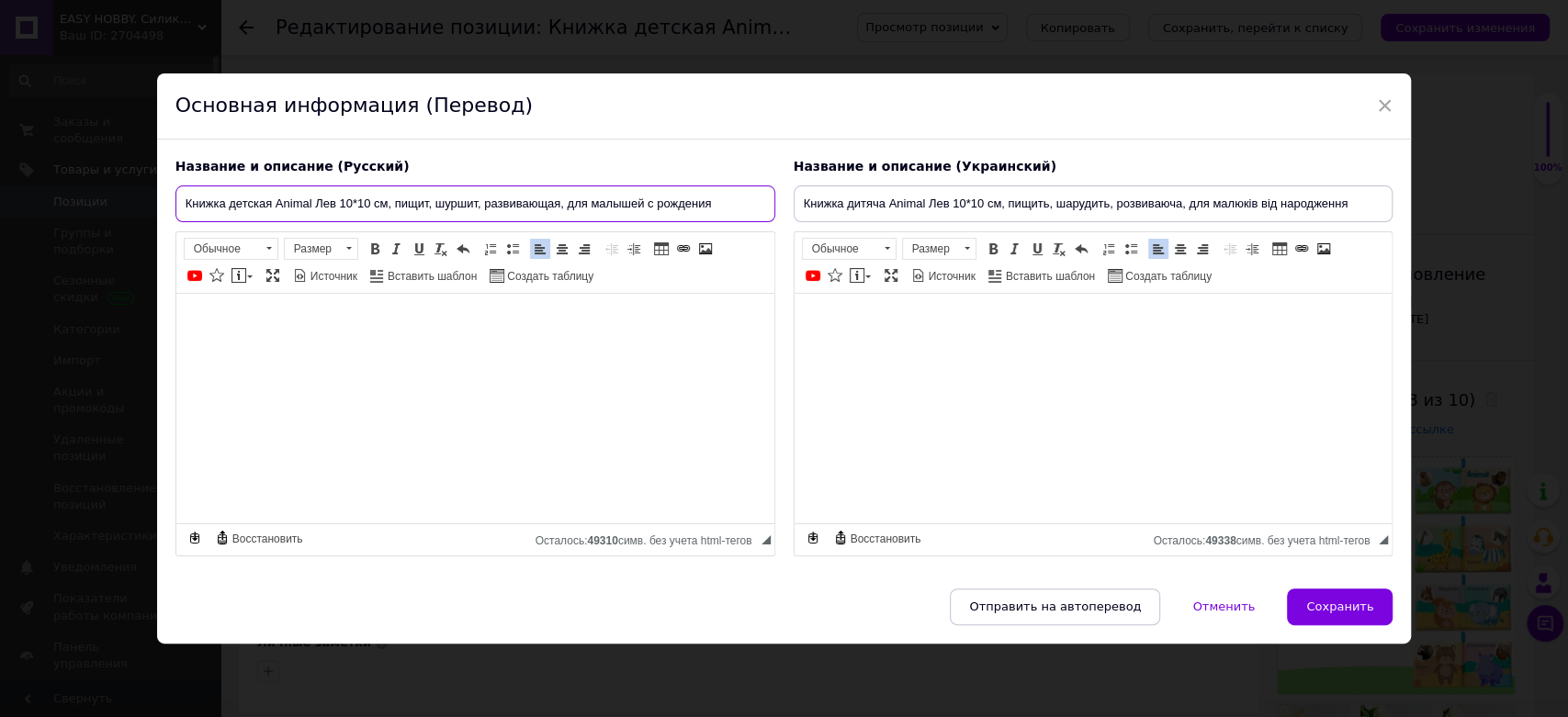
click at [445, 207] on input "Книжка детская Animal Лев 10*10 см, пищит, шуршит, развивающая, для малышей с р…" at bounding box center [475, 204] width 600 height 36
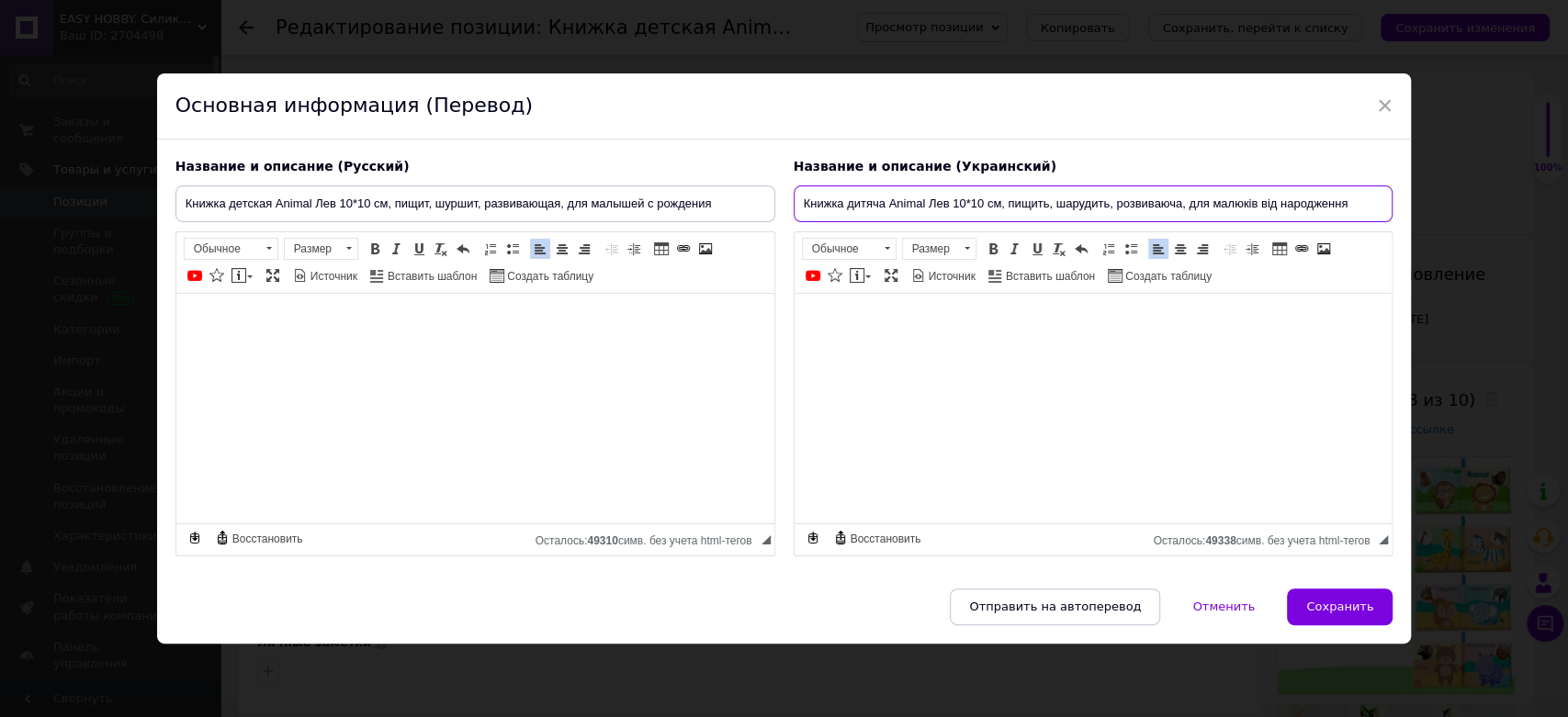
click at [948, 204] on input "Книжка дитяча Animal Лев 10*10 см, пищить, шарудить, розвиваюча, для малюків ві…" at bounding box center [1094, 204] width 600 height 36
